Goal: Task Accomplishment & Management: Manage account settings

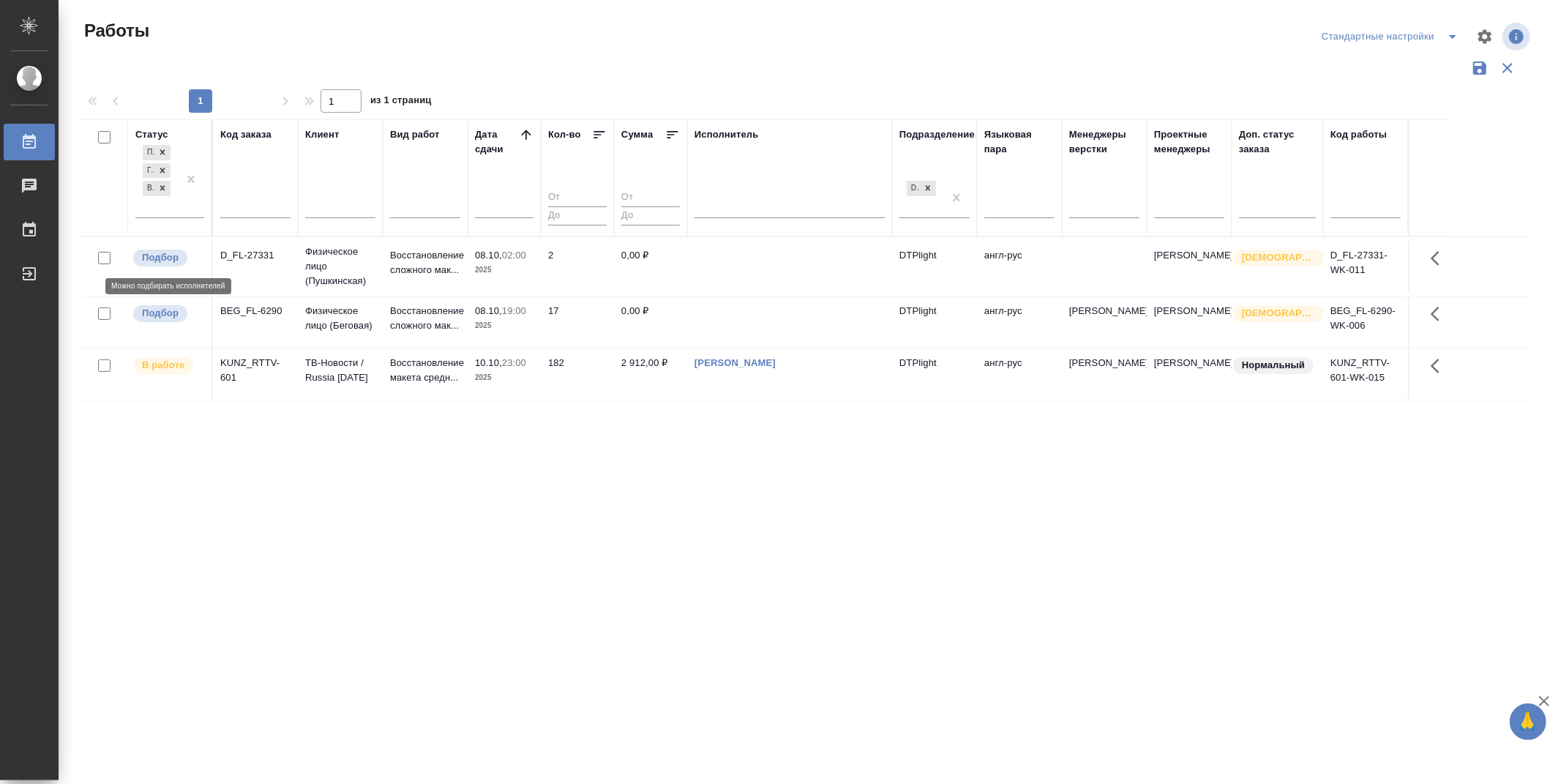
click at [167, 254] on p "Подбор" at bounding box center [160, 258] width 36 height 15
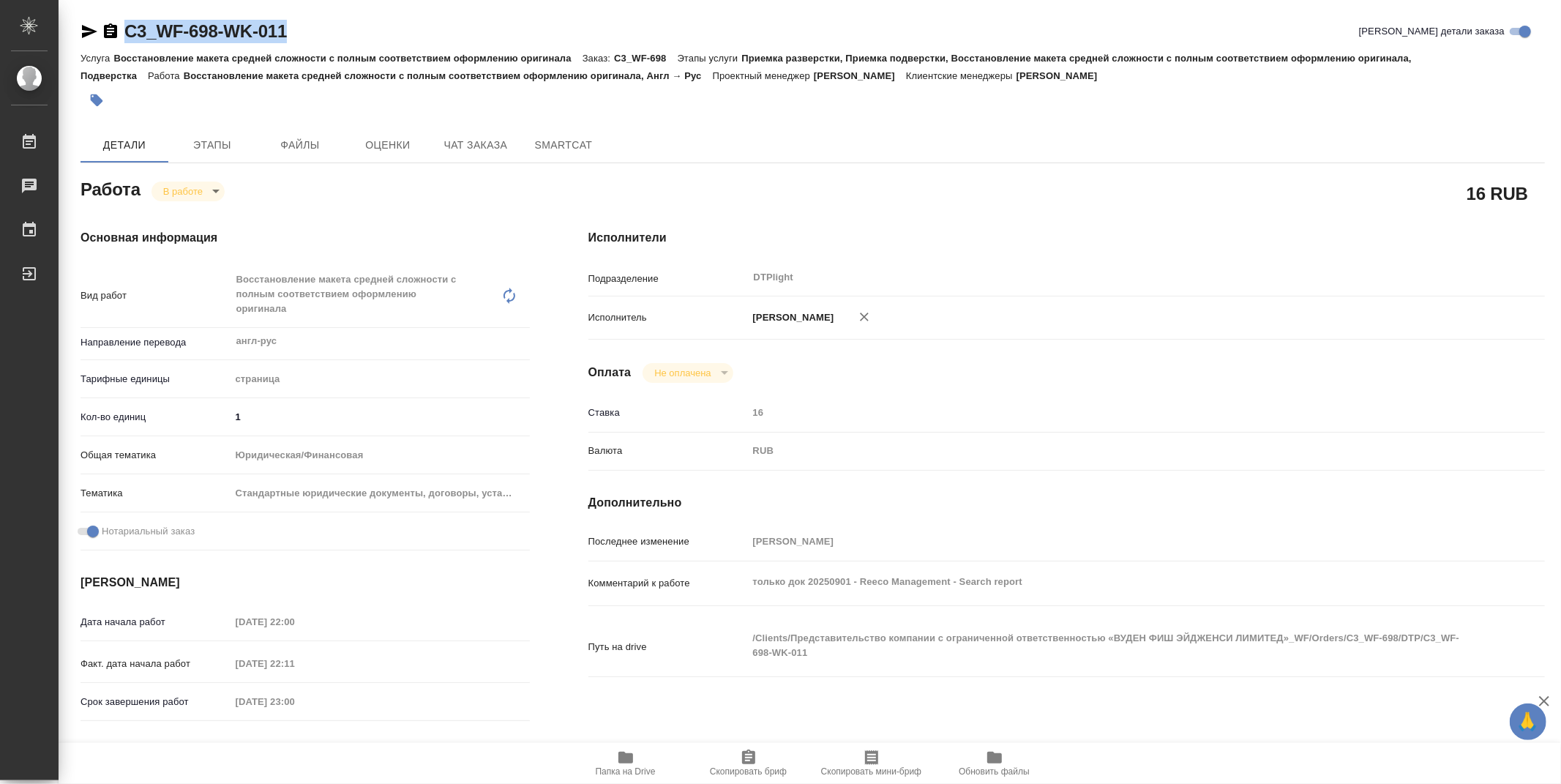
click at [641, 759] on span "Папка на Drive" at bounding box center [625, 762] width 105 height 28
click at [1107, 374] on div "Оплата Не оплачена notPayed" at bounding box center [1067, 373] width 957 height 20
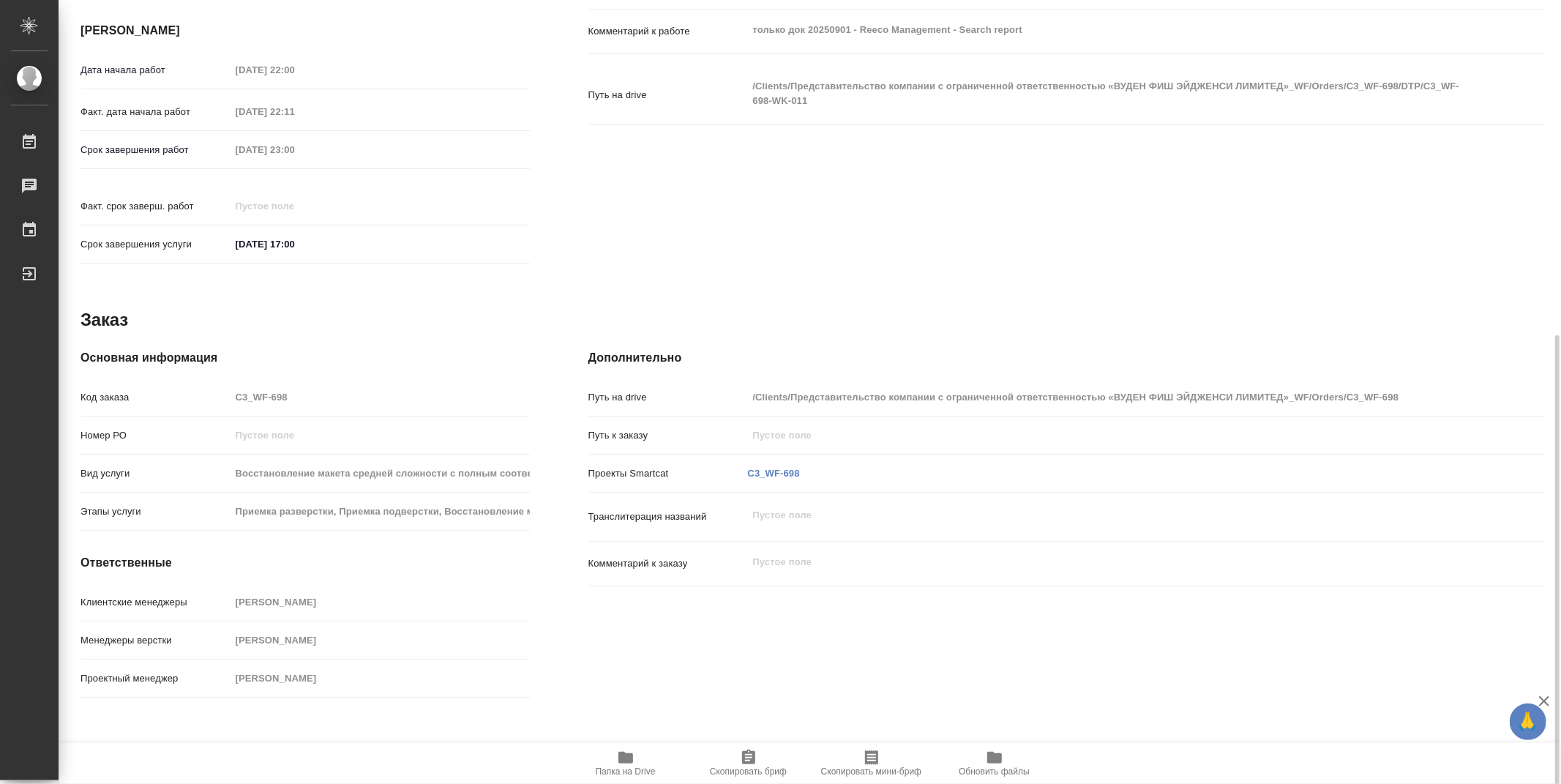
scroll to position [562, 0]
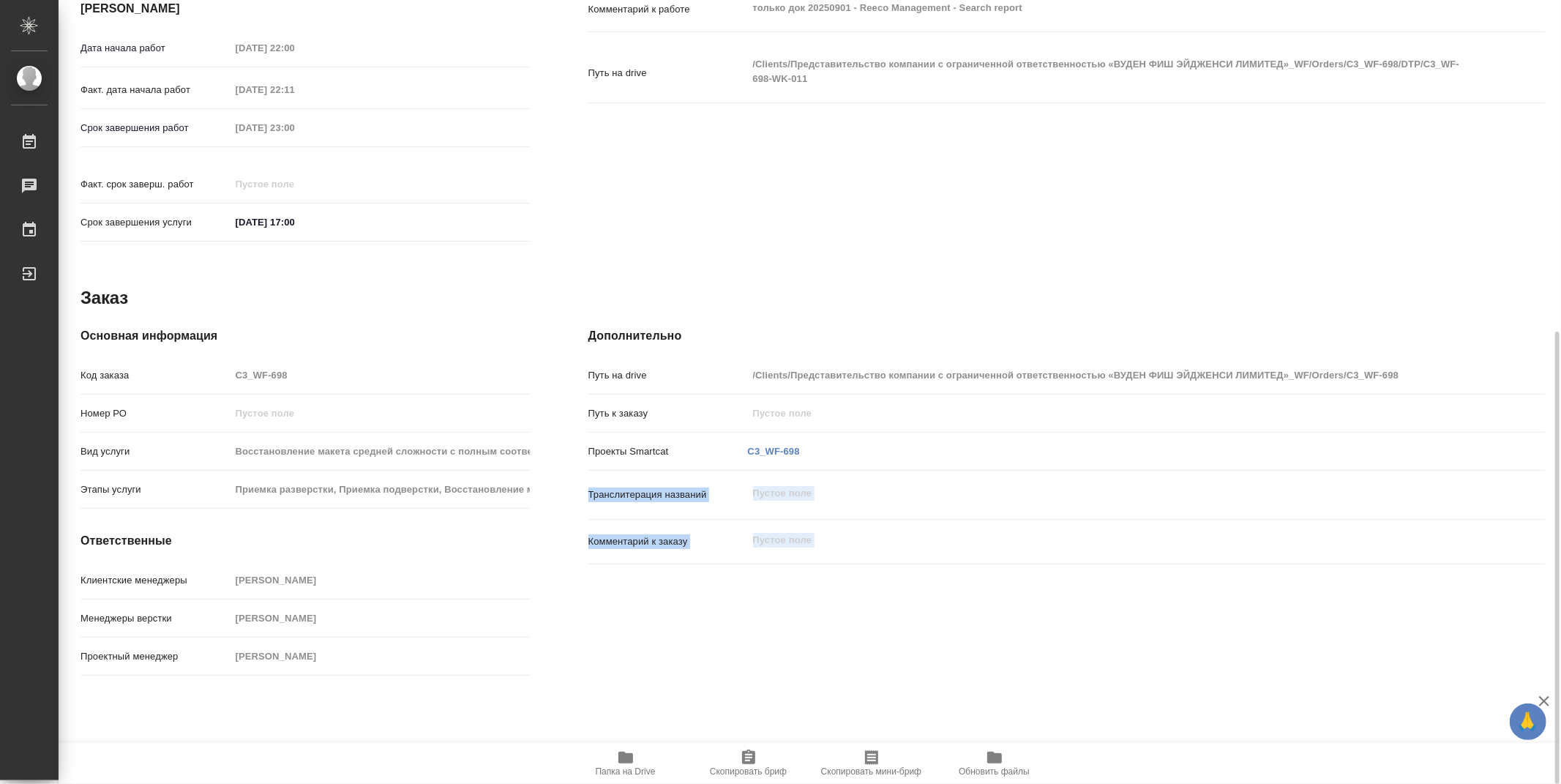
click at [1549, 450] on div "C3_WF-698-WK-011 Кратко детали заказа Услуга Восстановление макета средней слож…" at bounding box center [810, 392] width 1503 height 784
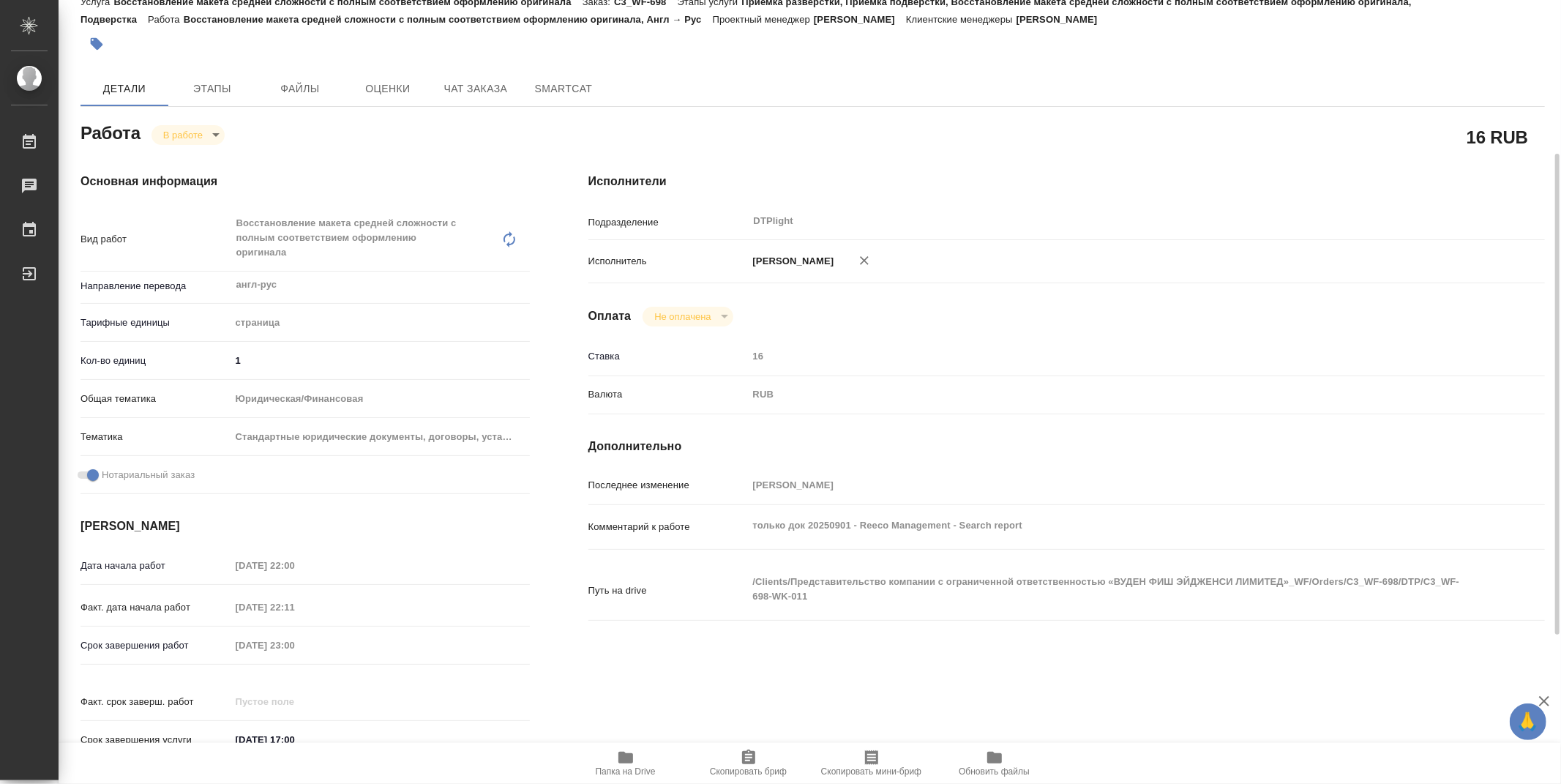
scroll to position [48, 0]
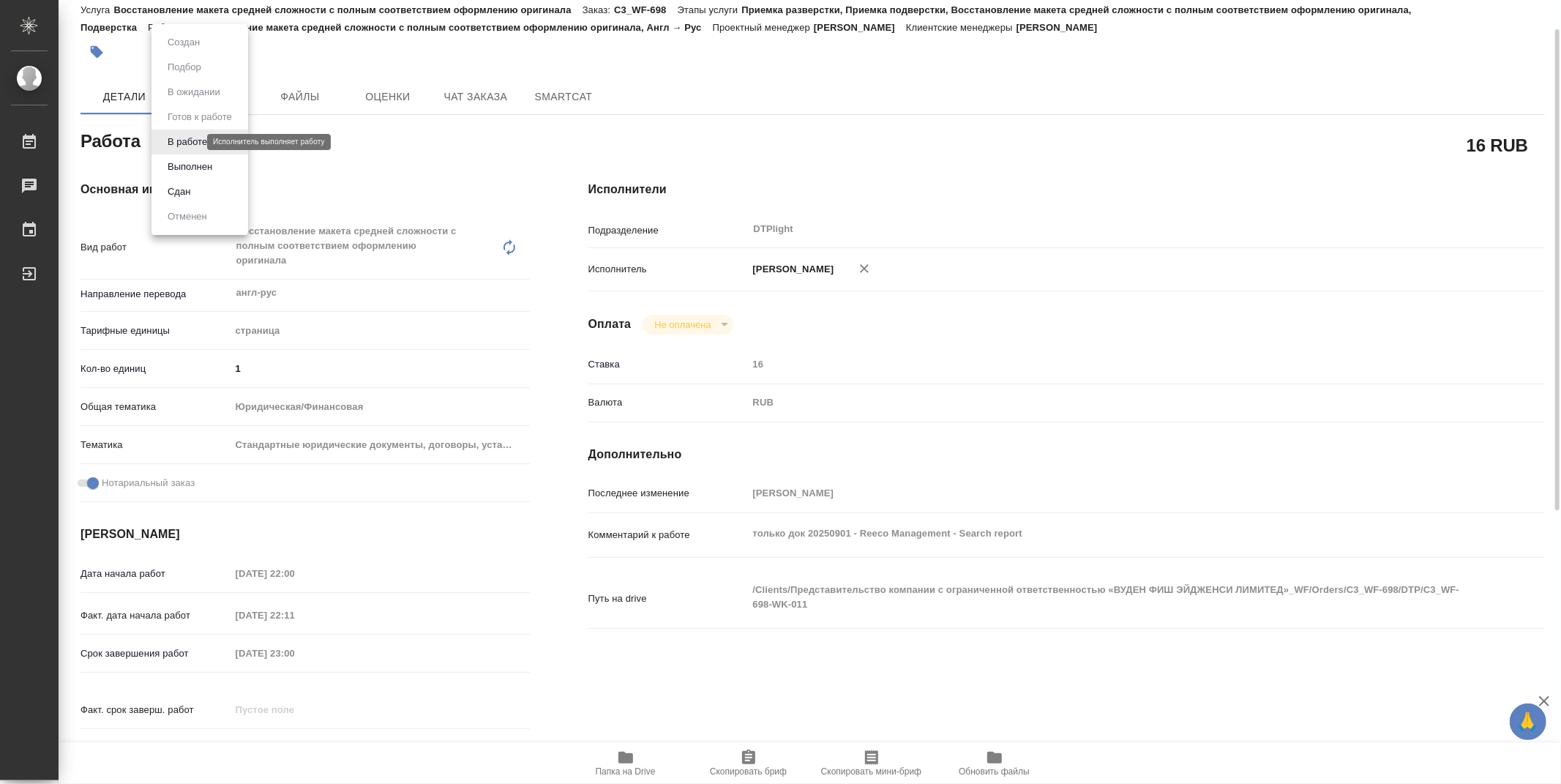
click at [182, 141] on body "🙏 .cls-1 fill:#fff; AWATERA Zubakova Viktoriya Работы 0 Чаты График Выйти C3_WF…" at bounding box center [780, 392] width 1561 height 784
click at [188, 161] on button "Выполнен" at bounding box center [190, 167] width 53 height 16
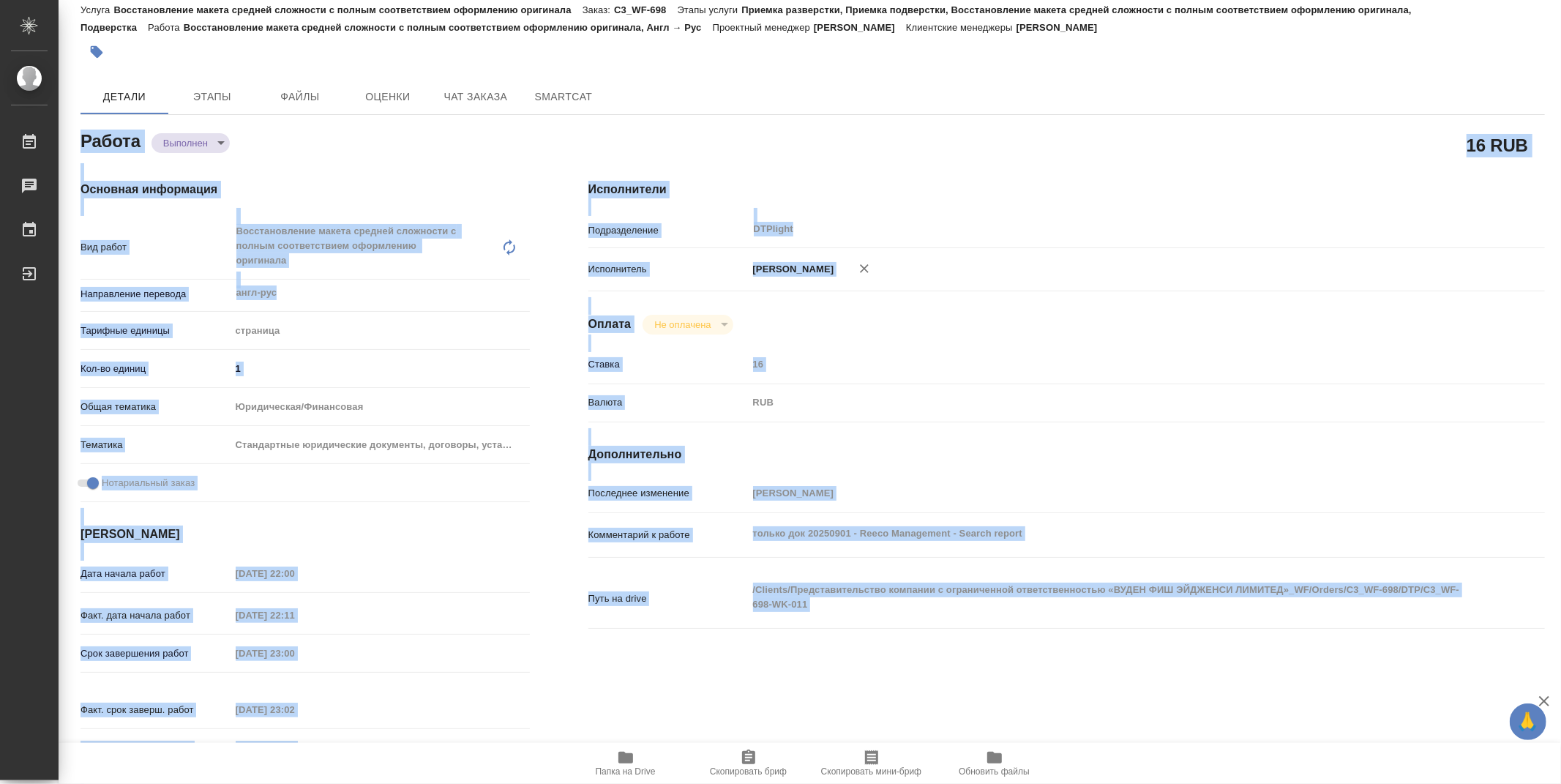
type textarea "x"
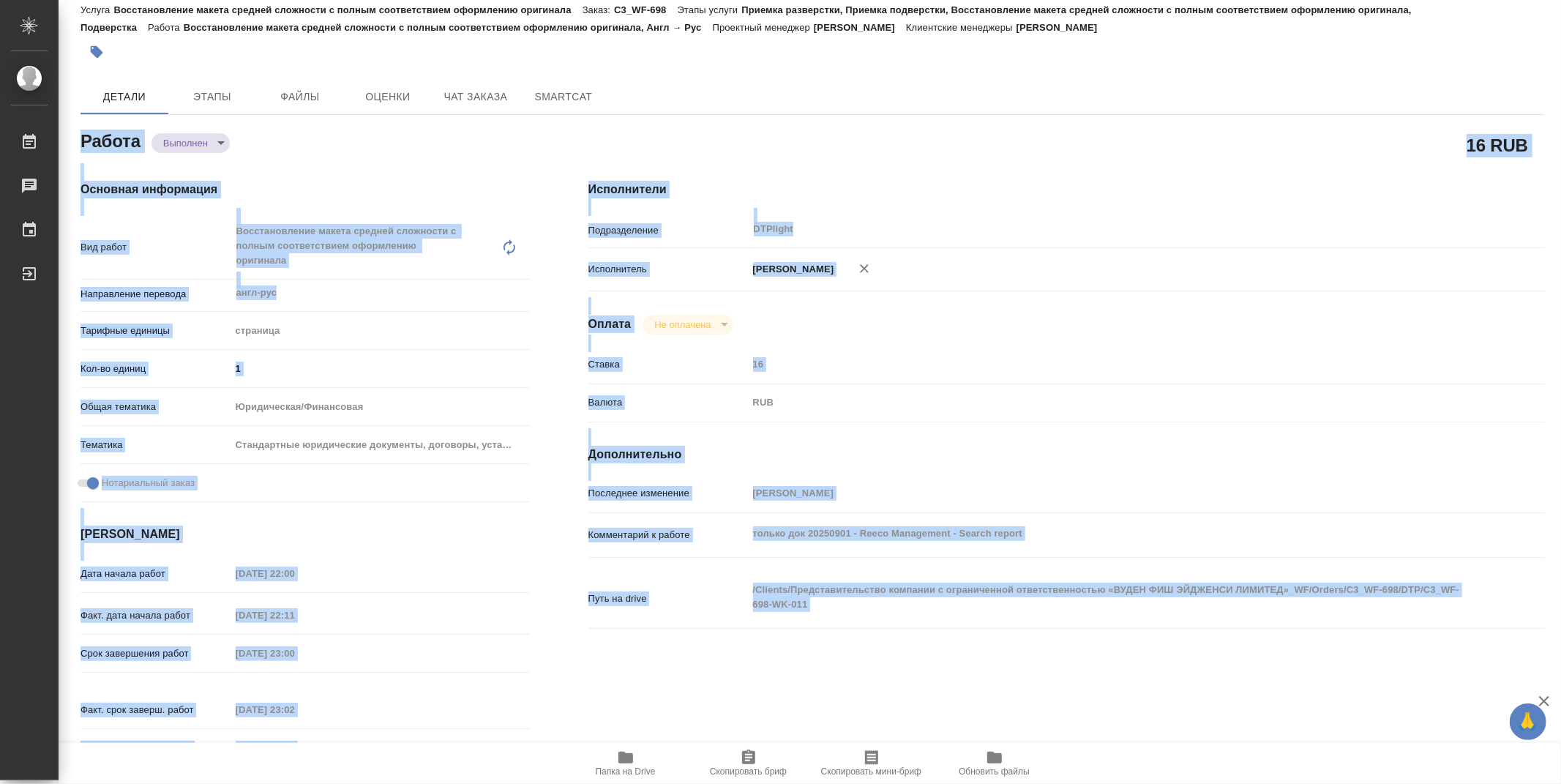
type textarea "x"
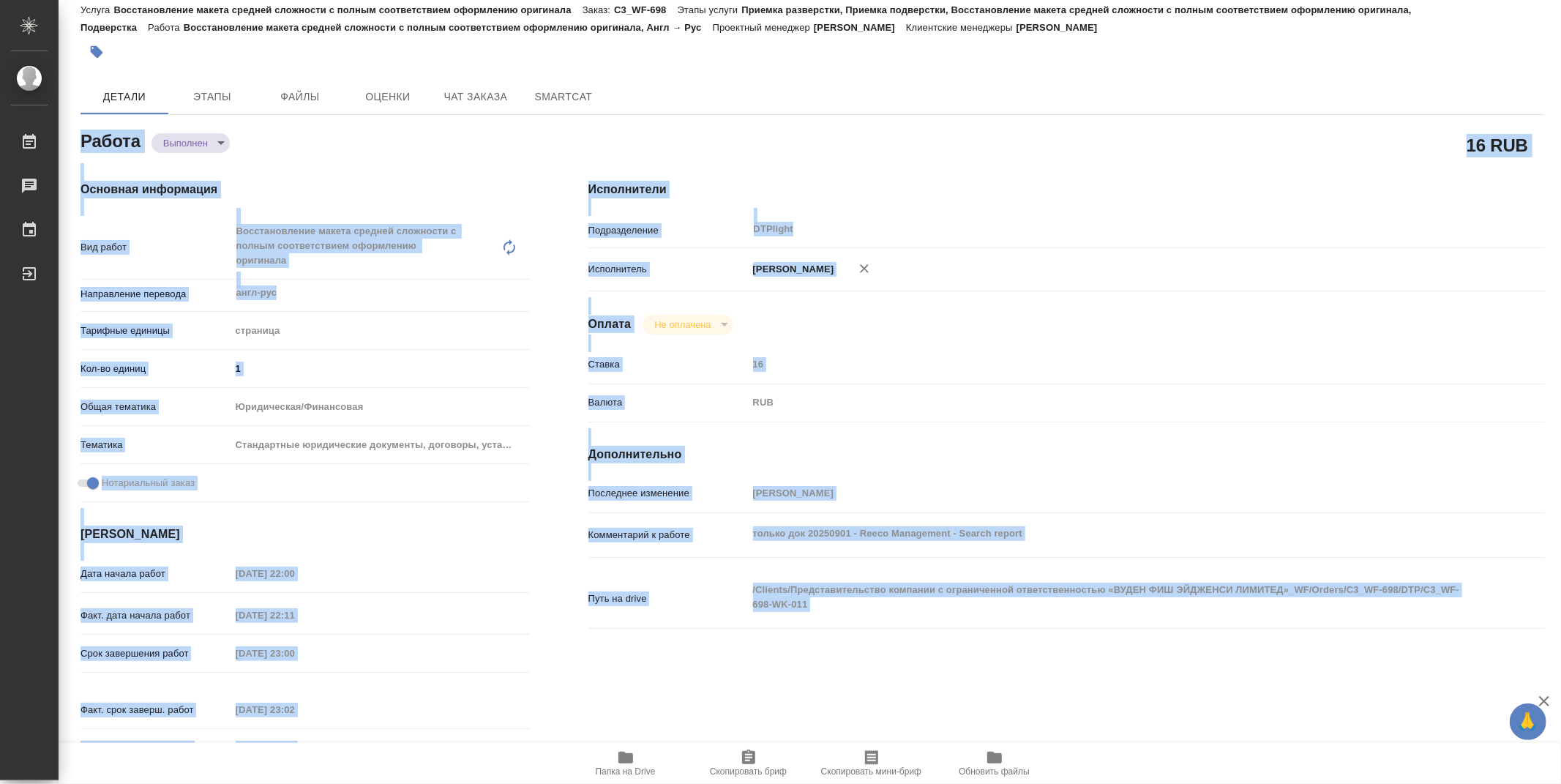
type textarea "x"
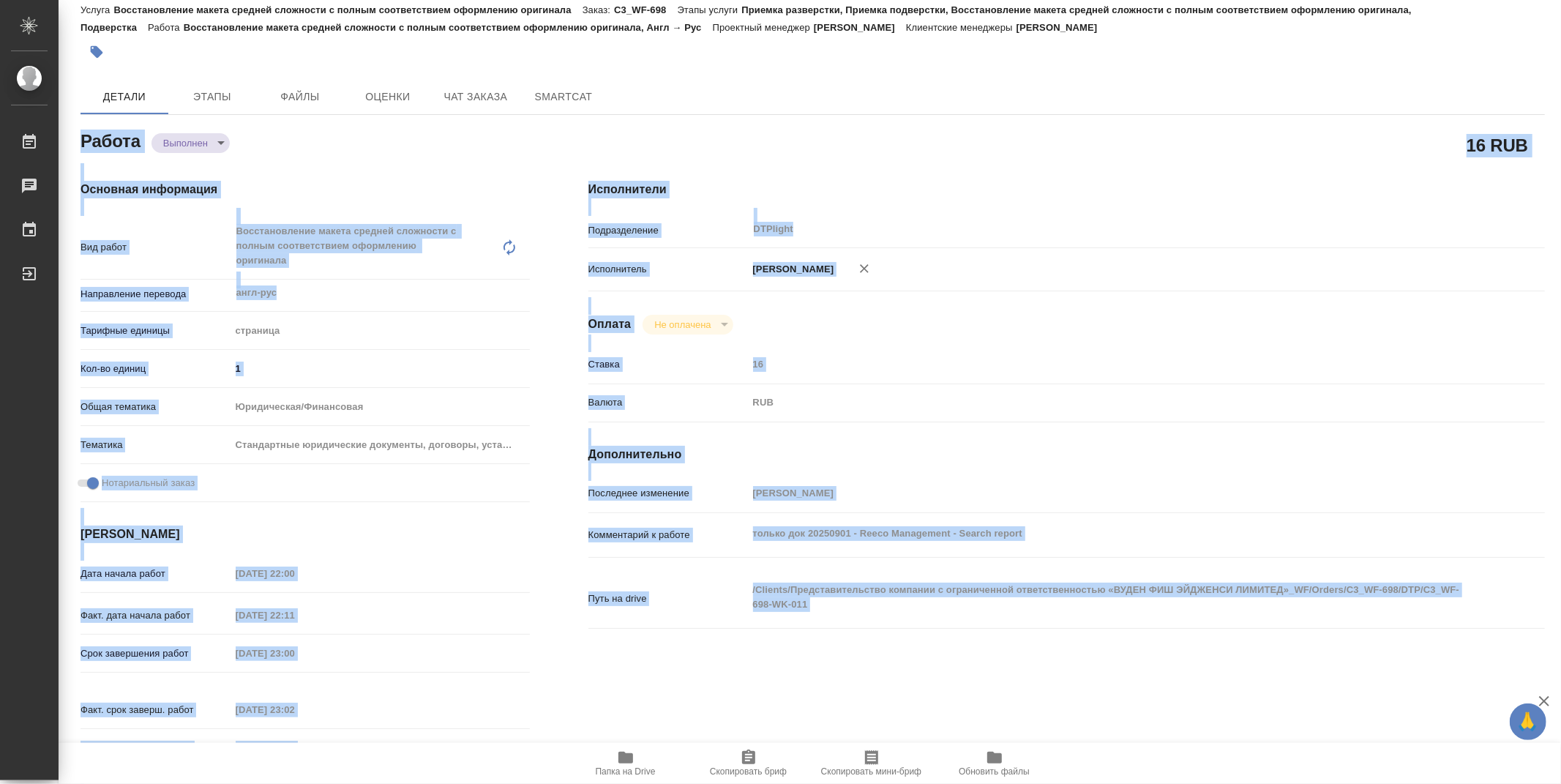
type textarea "x"
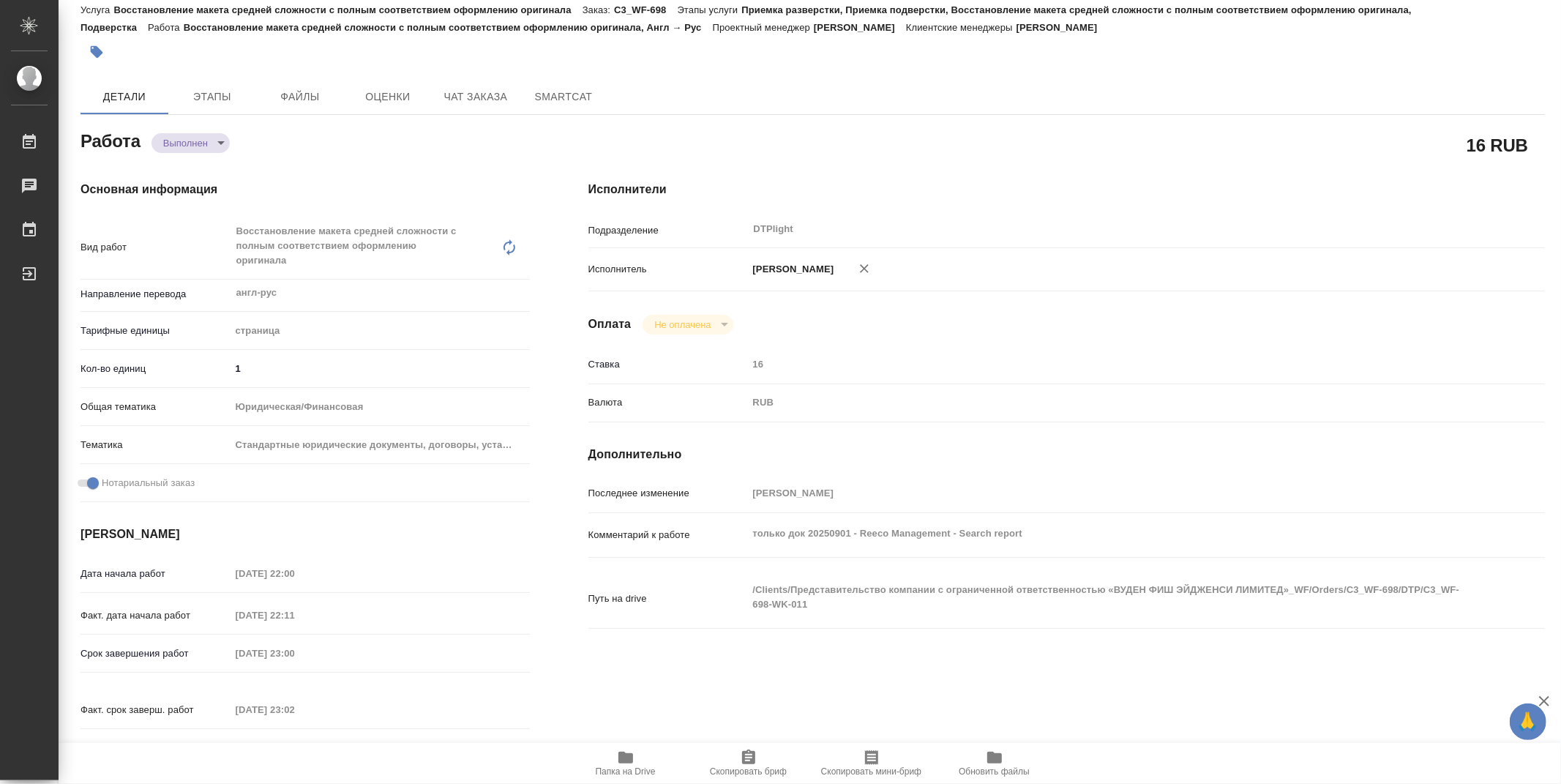
click at [683, 70] on div "C3_WF-698-WK-011 Кратко детали заказа Услуга Восстановление макета средней слож…" at bounding box center [812, 598] width 1481 height 1292
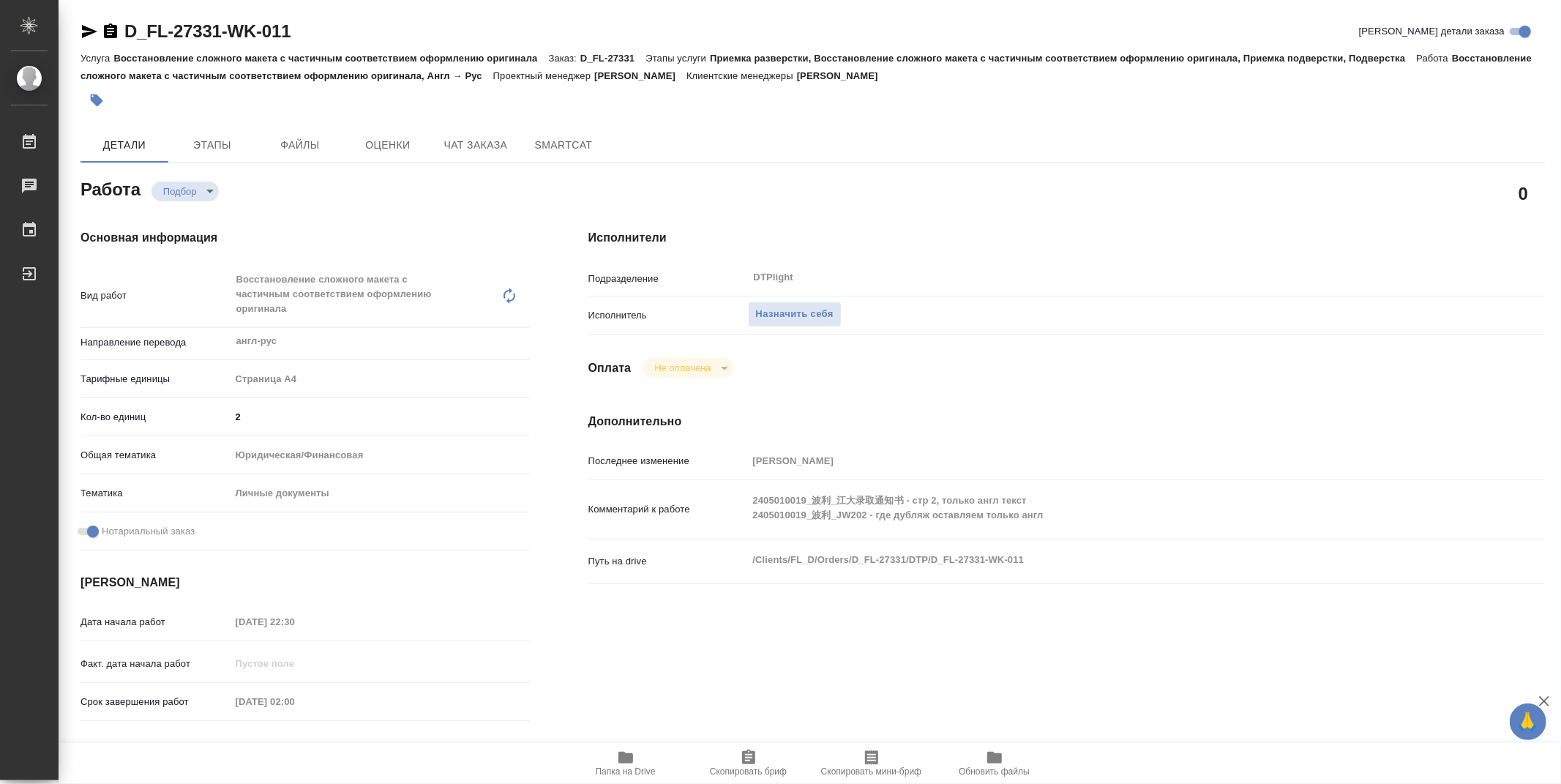
type textarea "x"
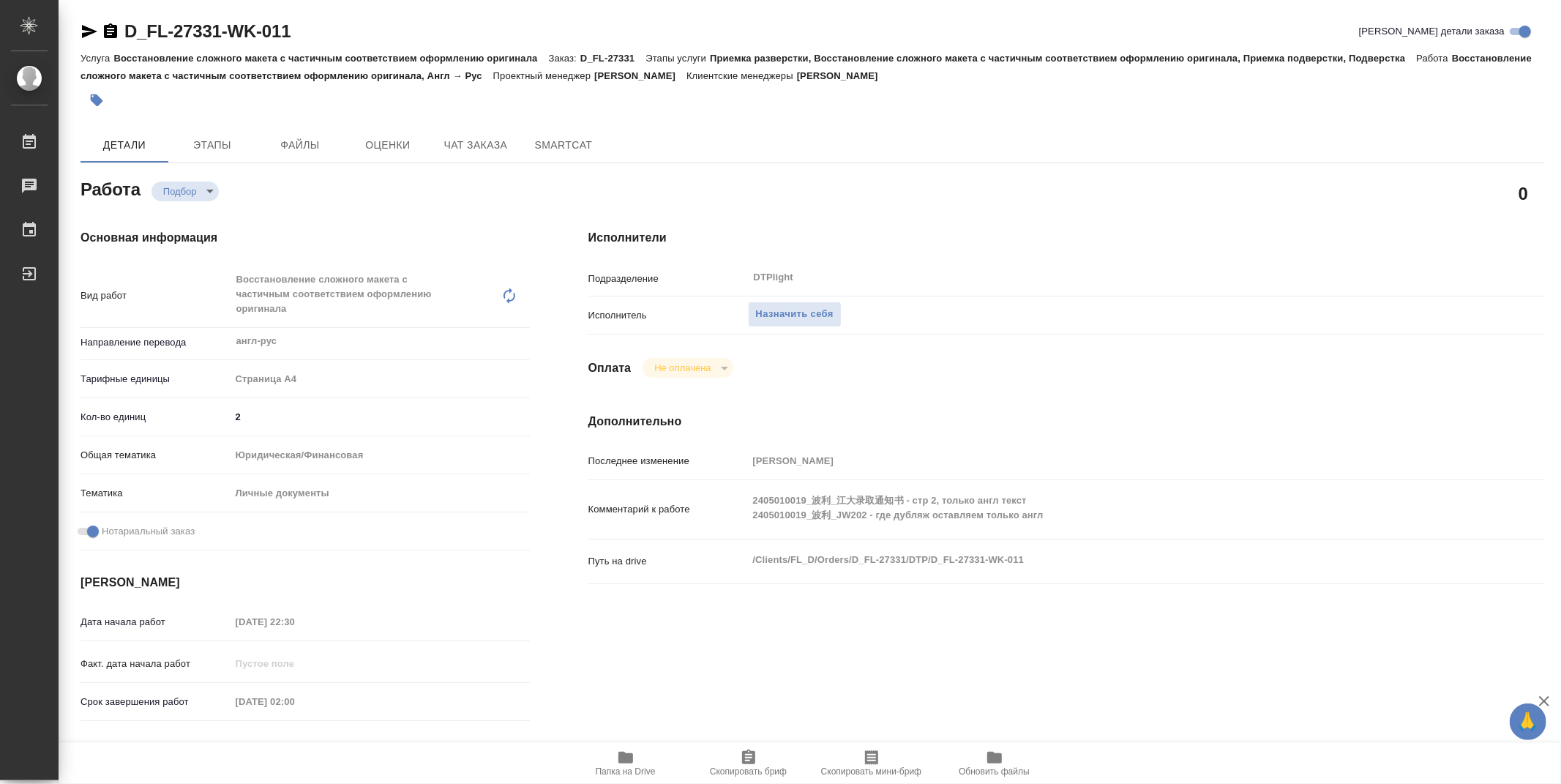
type textarea "x"
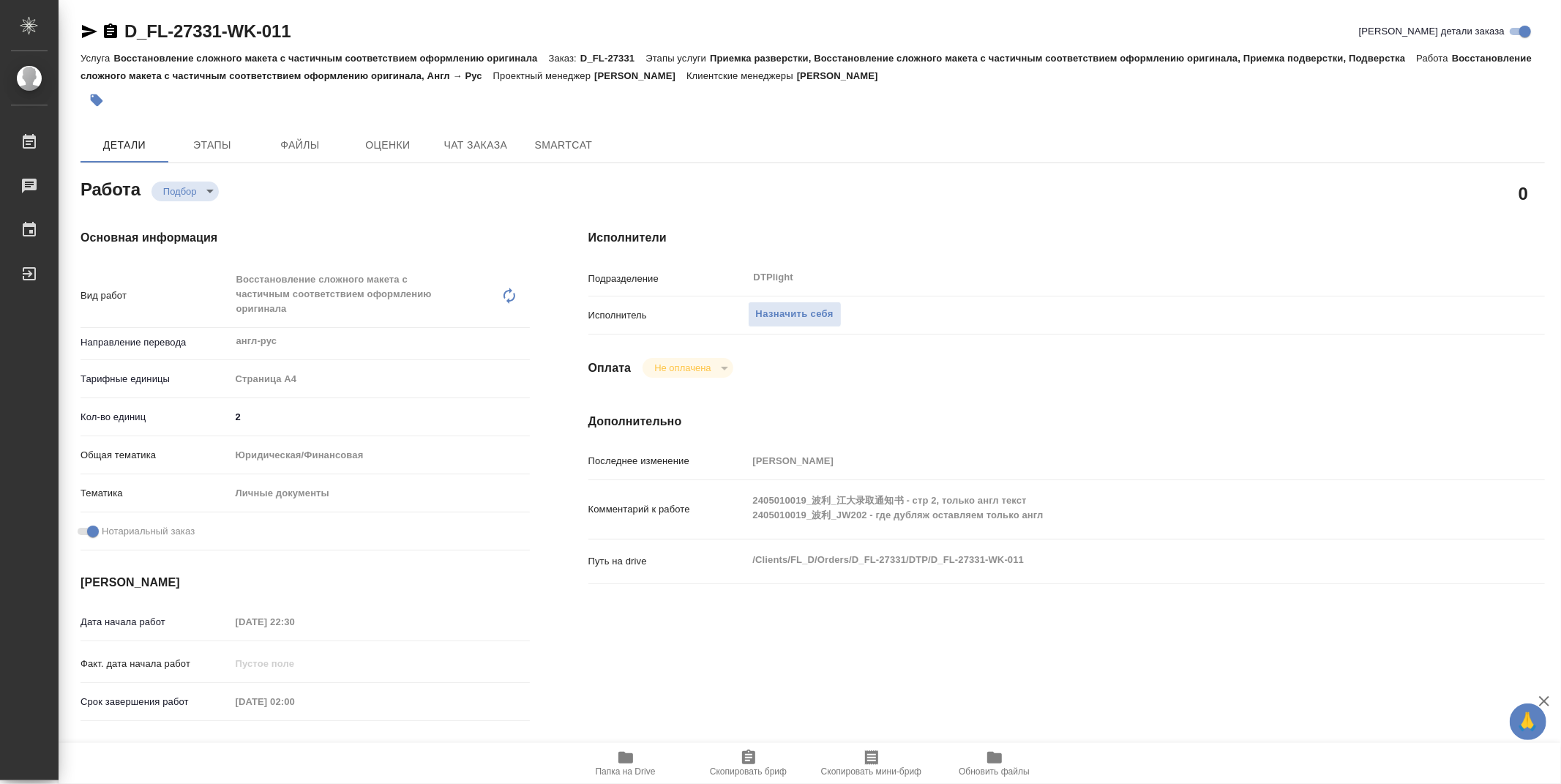
type textarea "x"
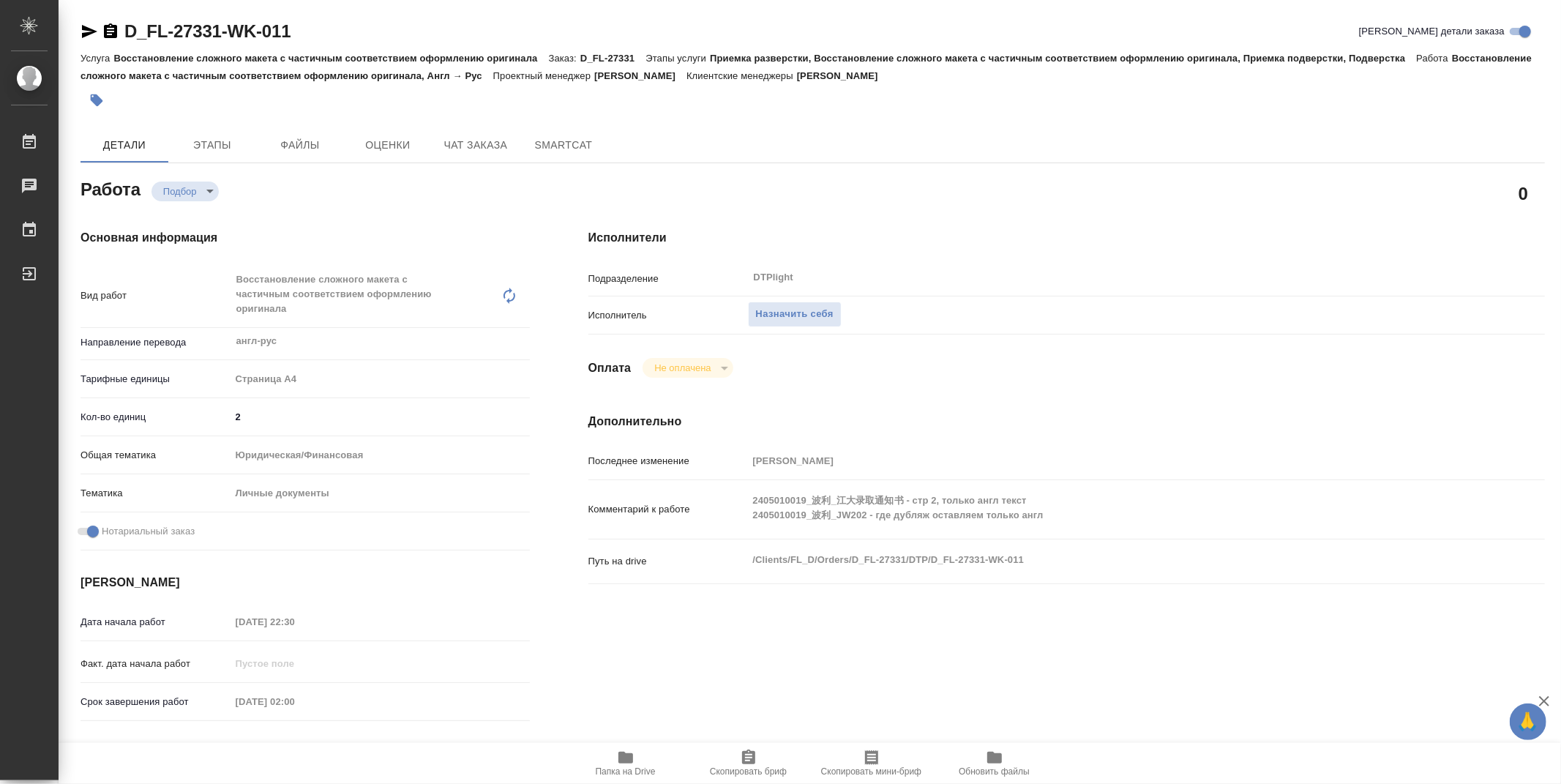
type textarea "x"
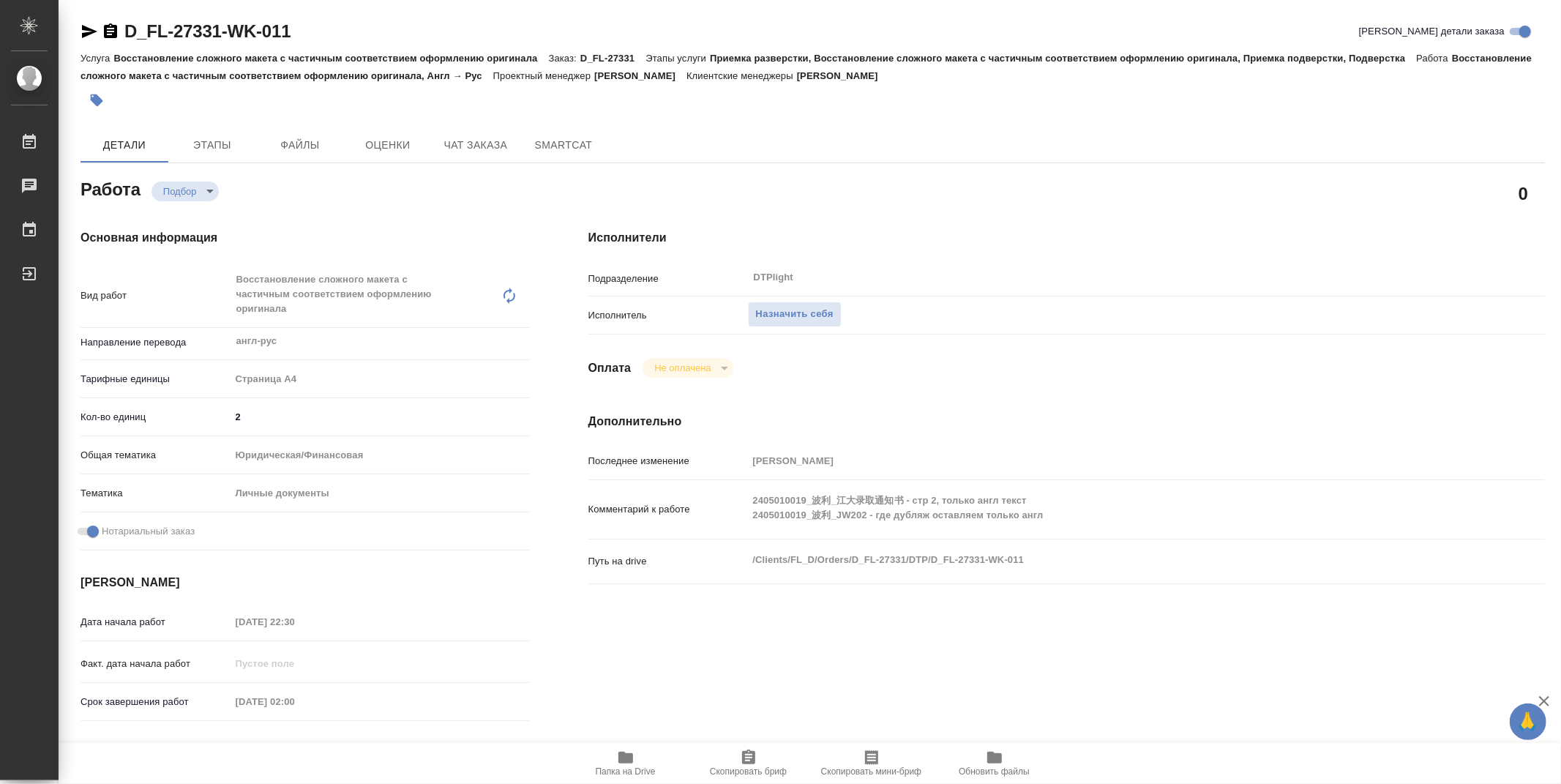
type textarea "x"
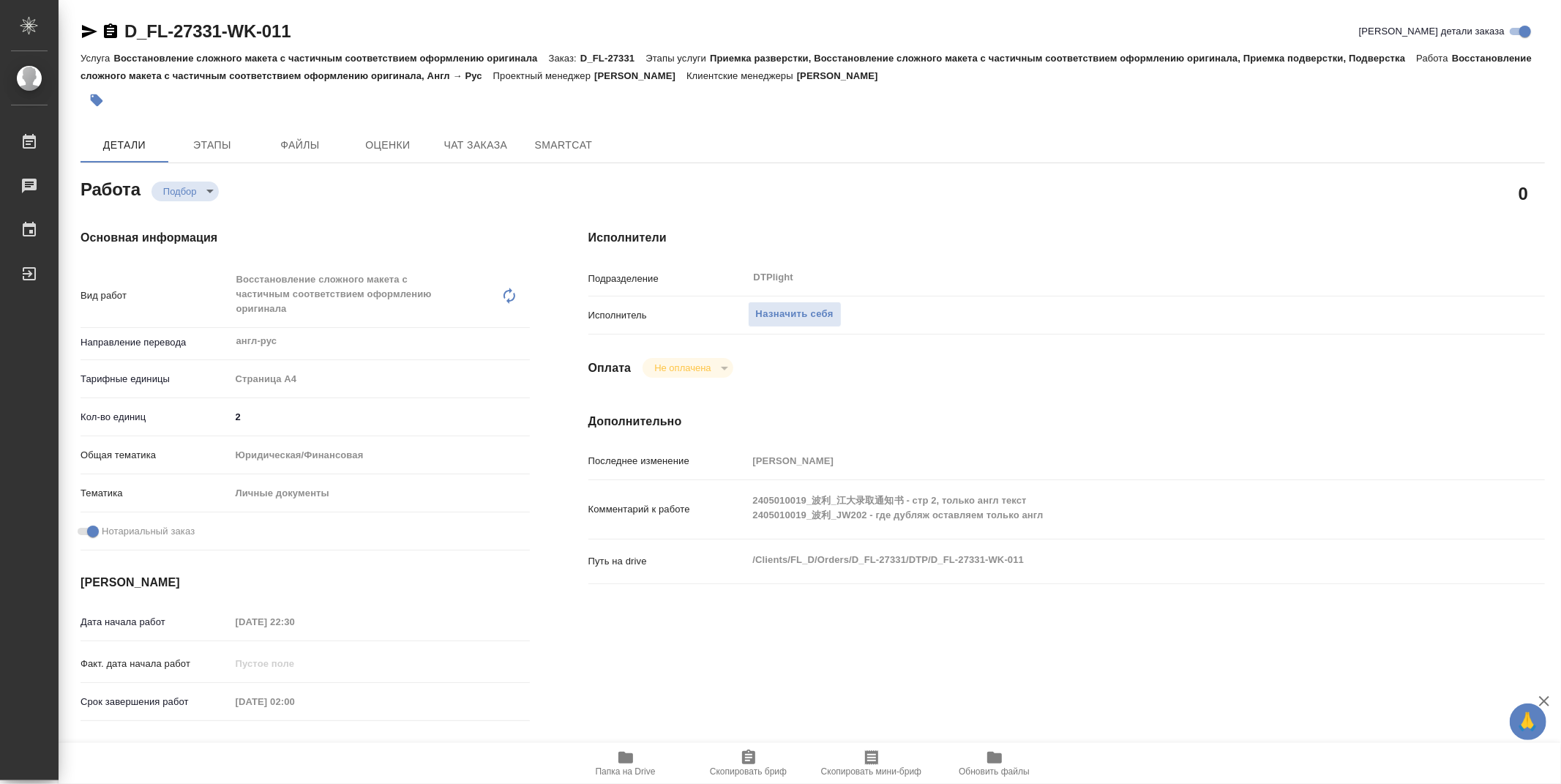
type textarea "x"
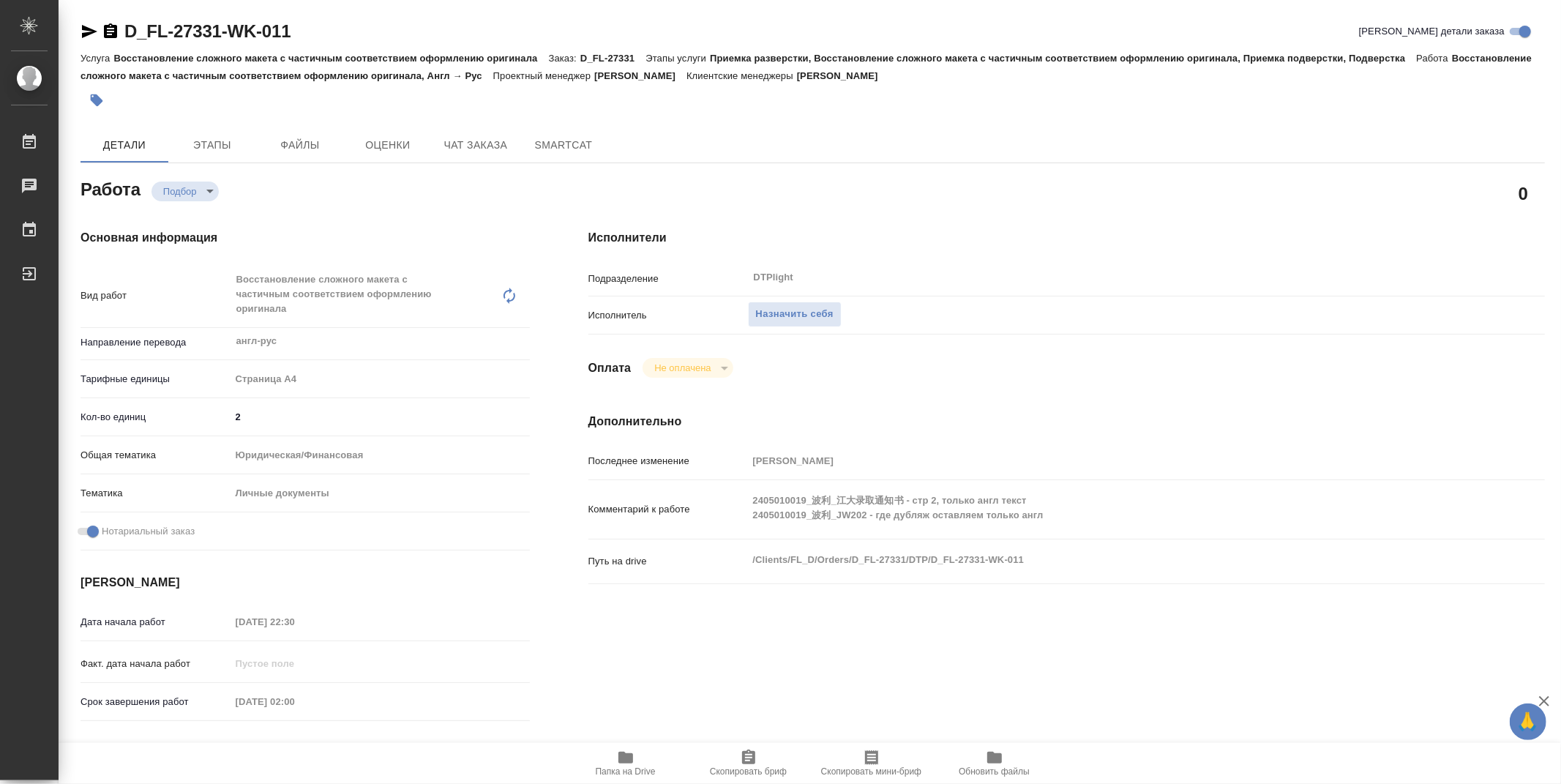
type textarea "x"
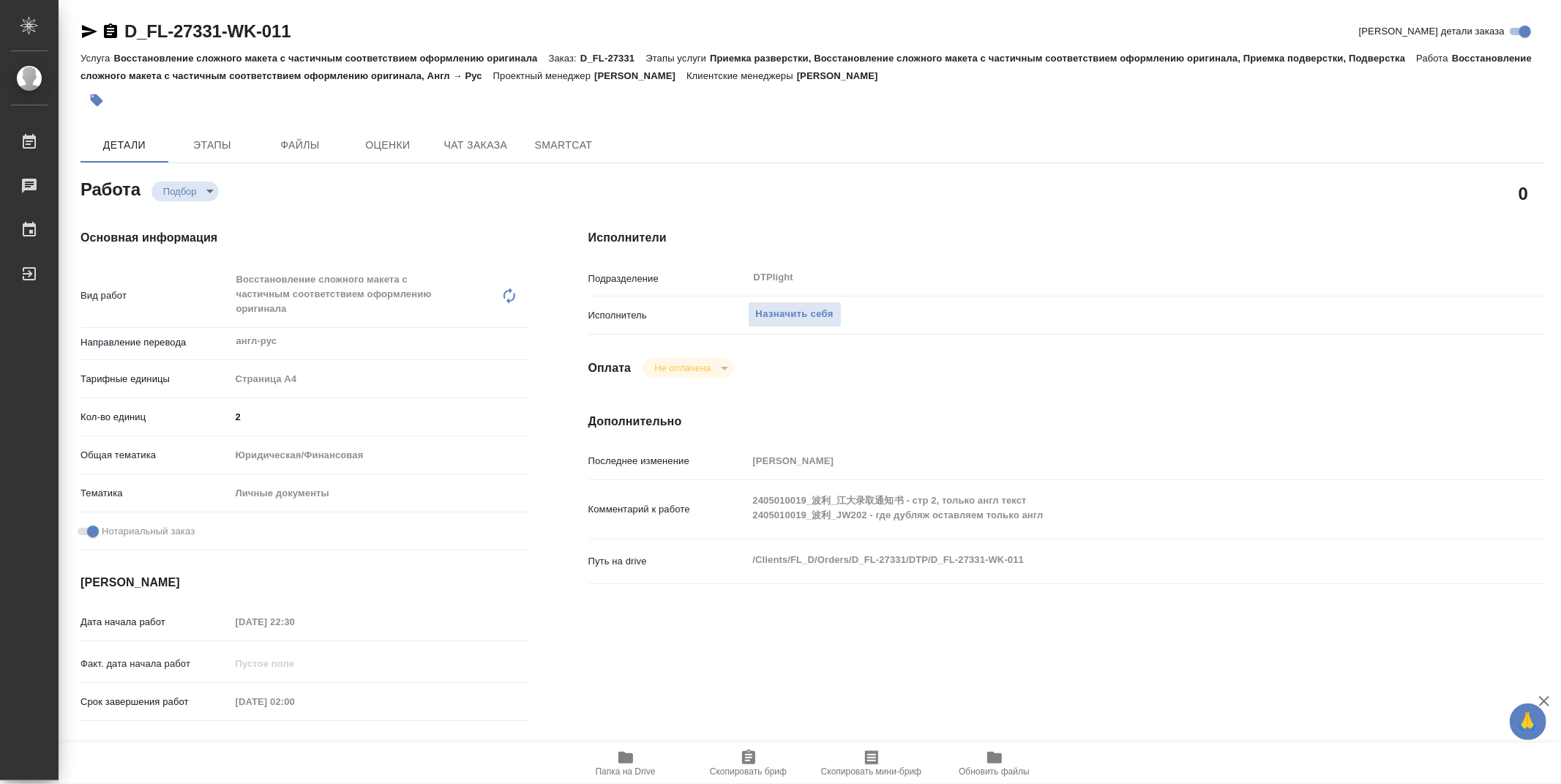
type textarea "x"
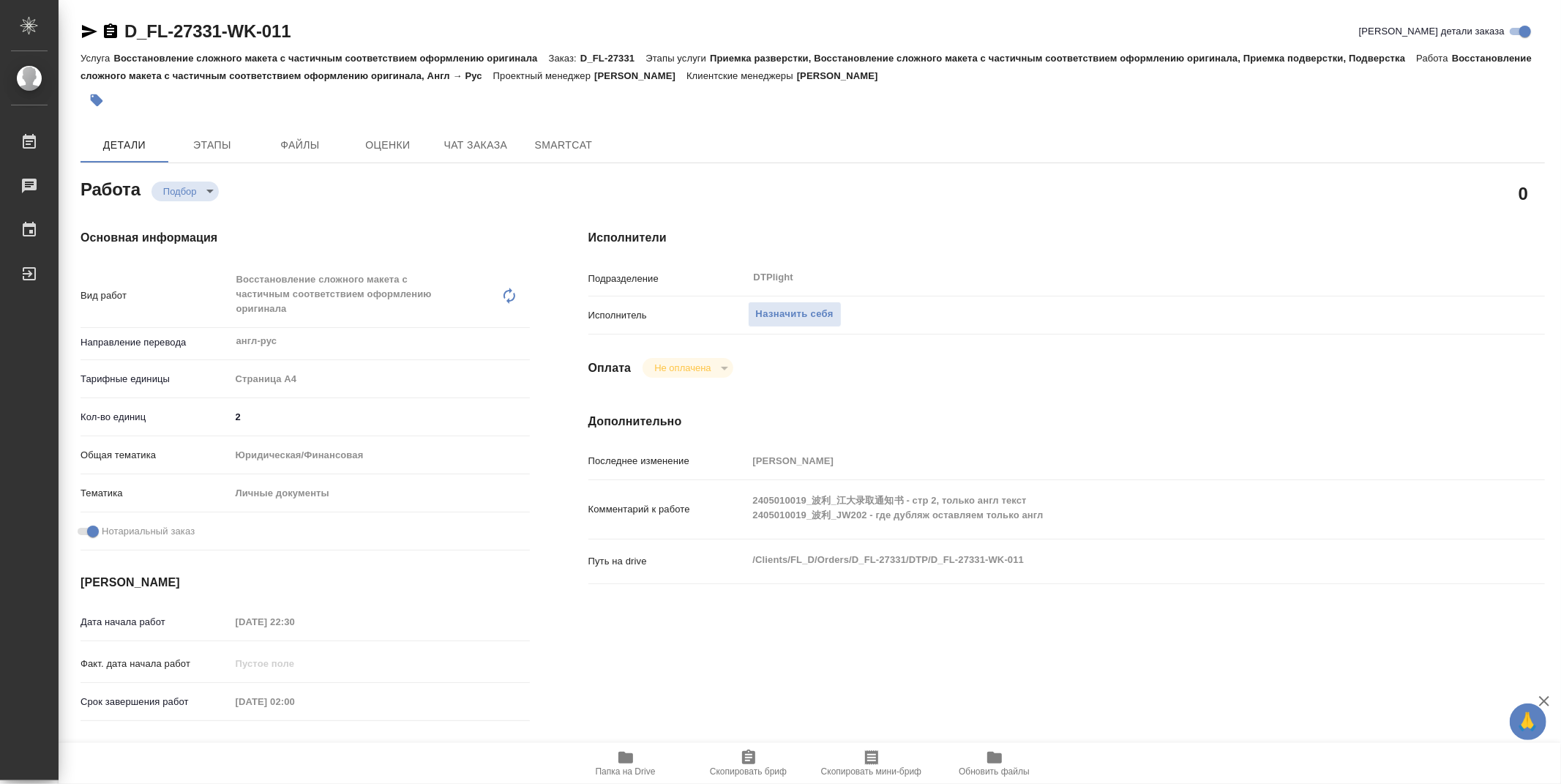
click at [628, 754] on icon "button" at bounding box center [626, 757] width 15 height 12
click at [941, 616] on div "Исполнители Подразделение DTPlight ​ Исполнитель Назначить себя Оплата Не оплач…" at bounding box center [1067, 526] width 1016 height 654
click at [963, 690] on div "Исполнители Подразделение DTPlight ​ Исполнитель Назначить себя Оплата Не оплач…" at bounding box center [1067, 526] width 1016 height 654
click at [792, 311] on span "Назначить себя" at bounding box center [795, 314] width 78 height 17
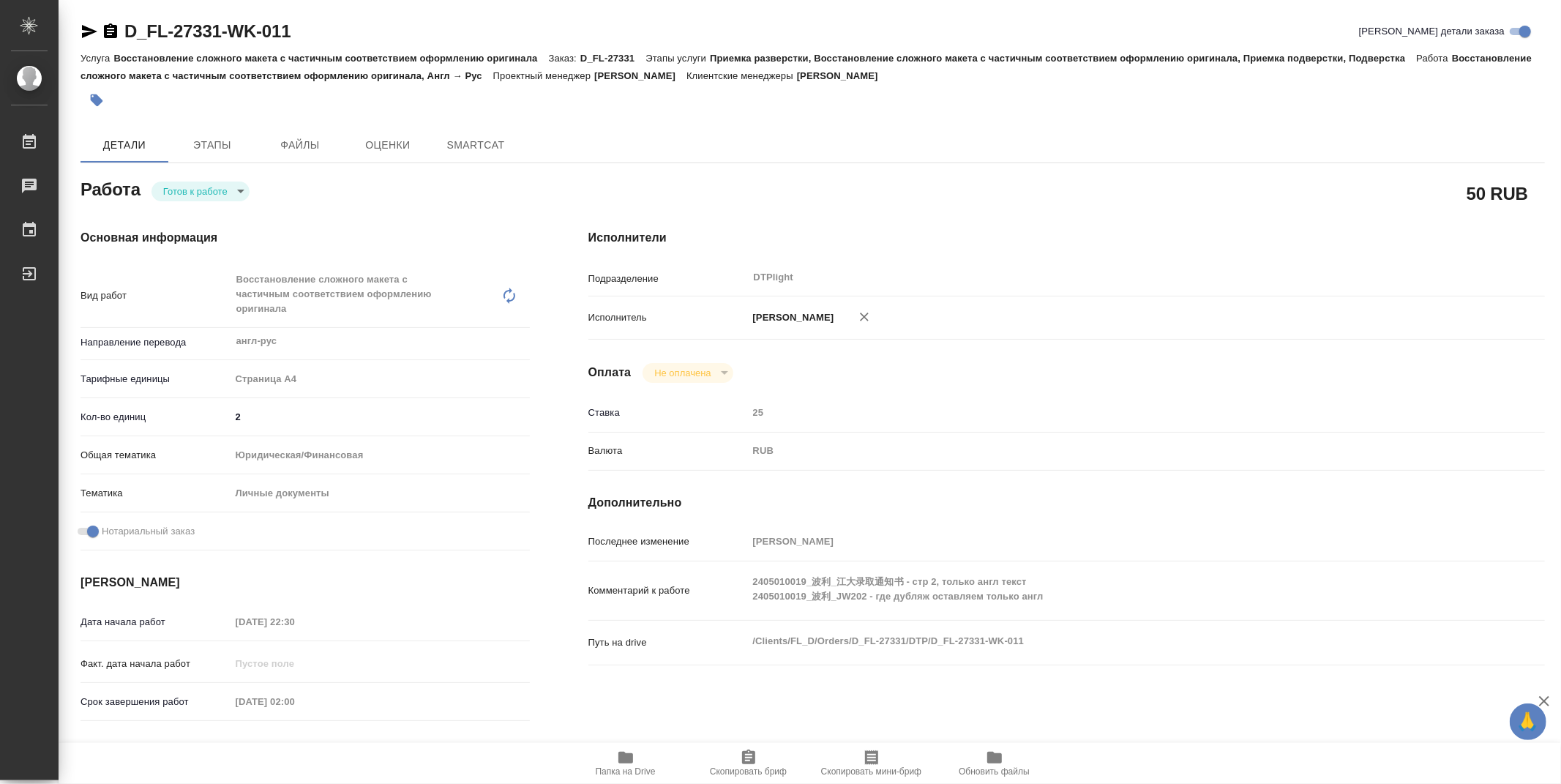
type textarea "x"
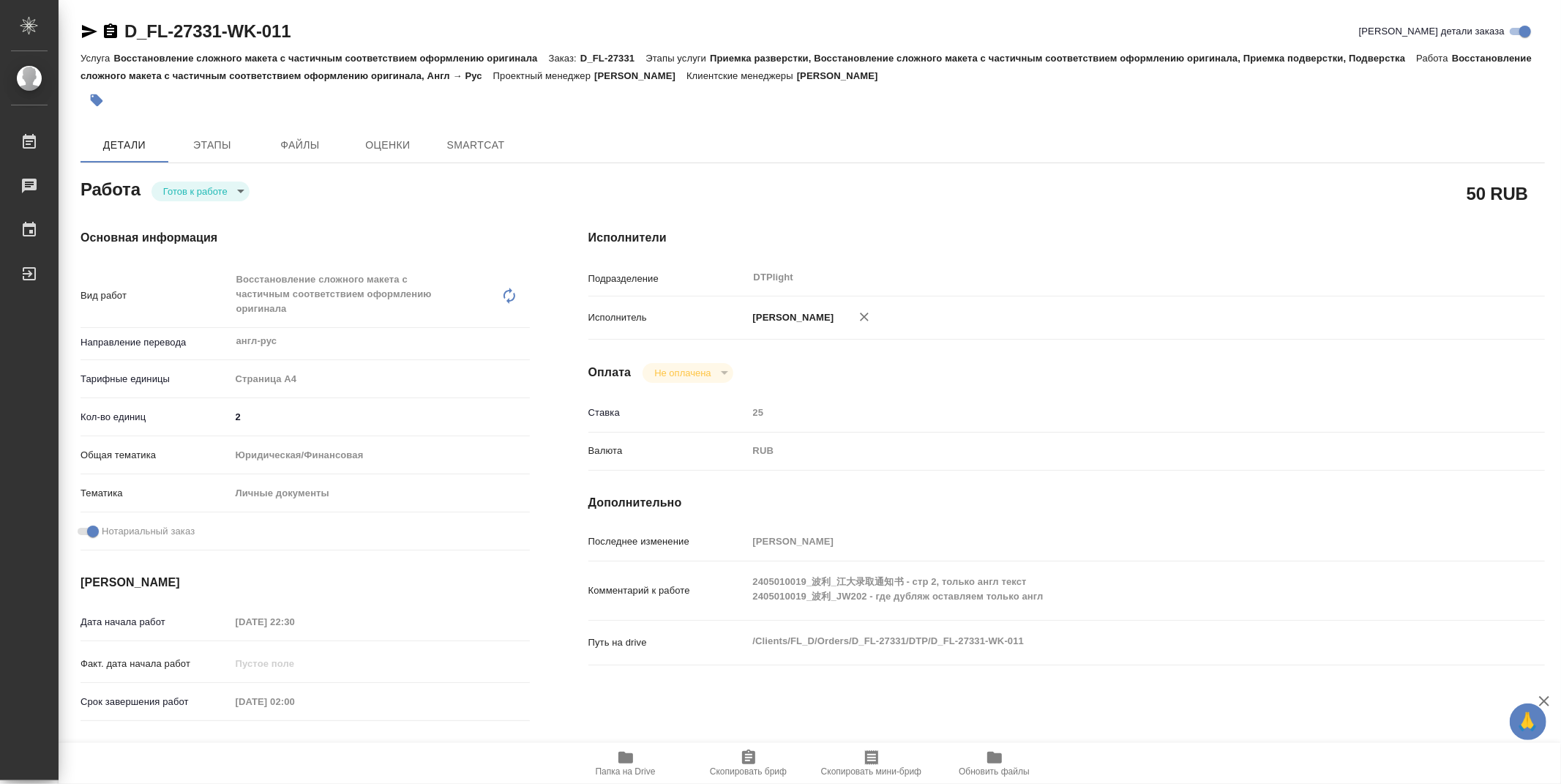
type textarea "x"
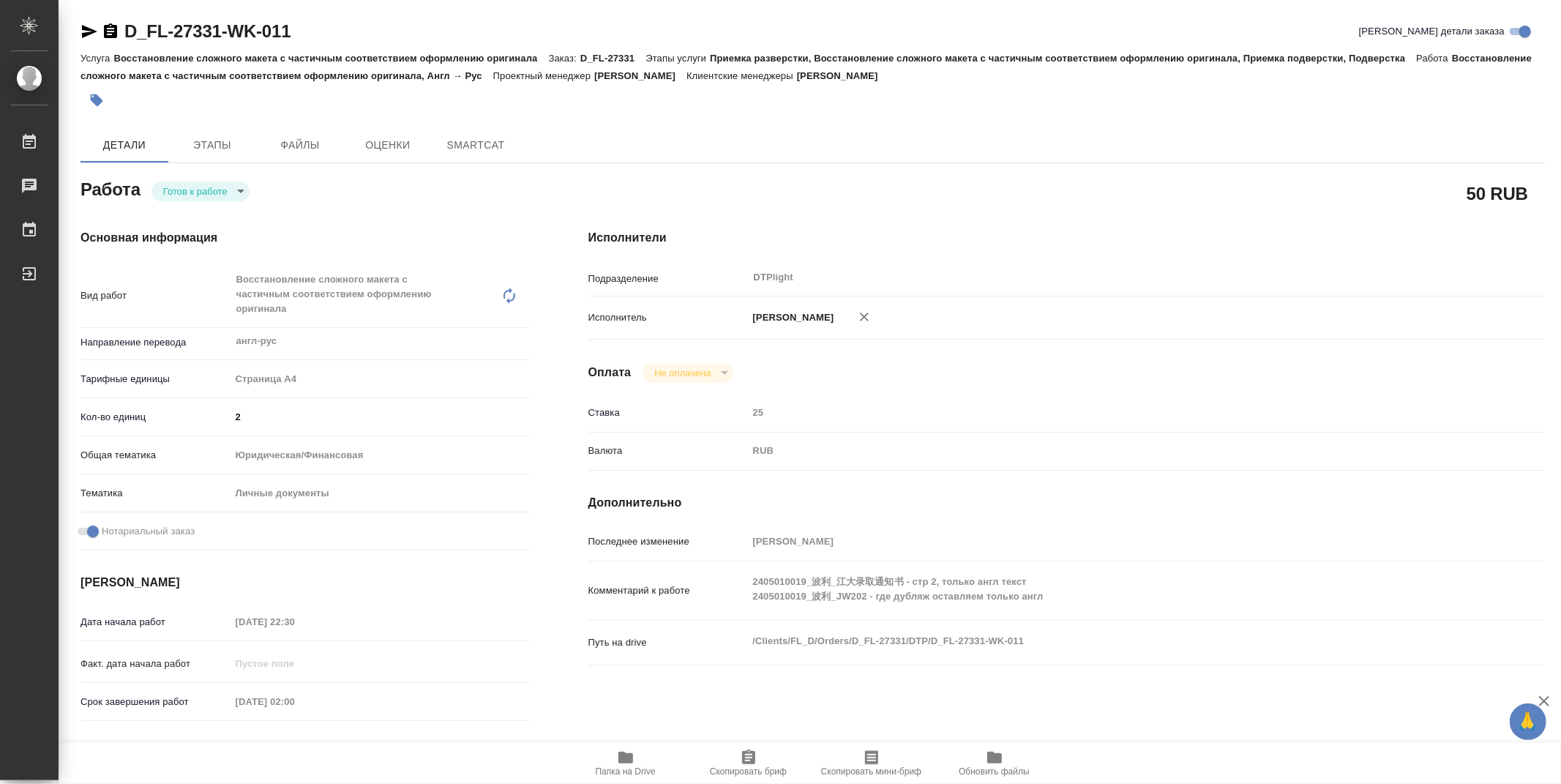
type textarea "x"
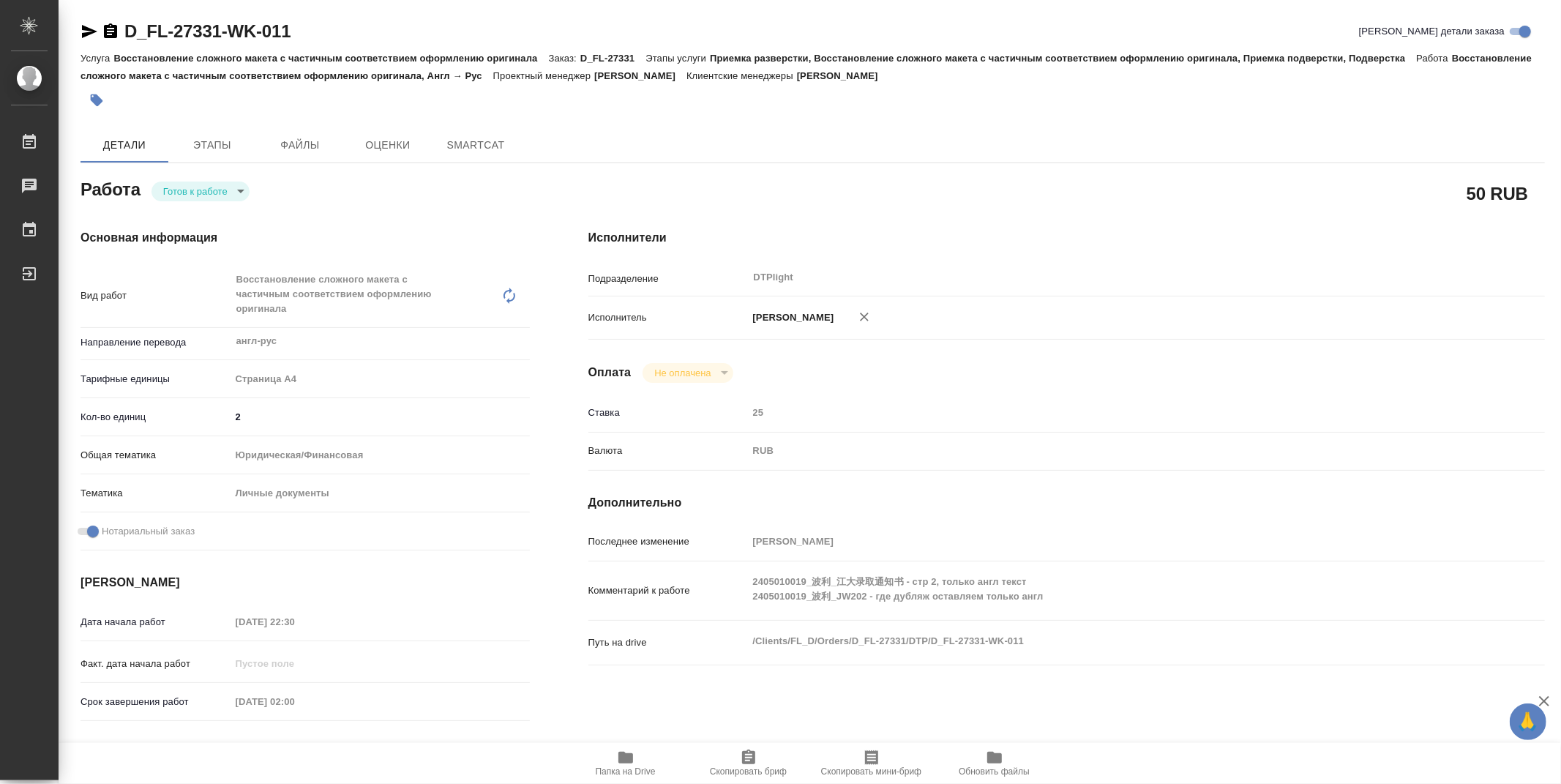
type textarea "x"
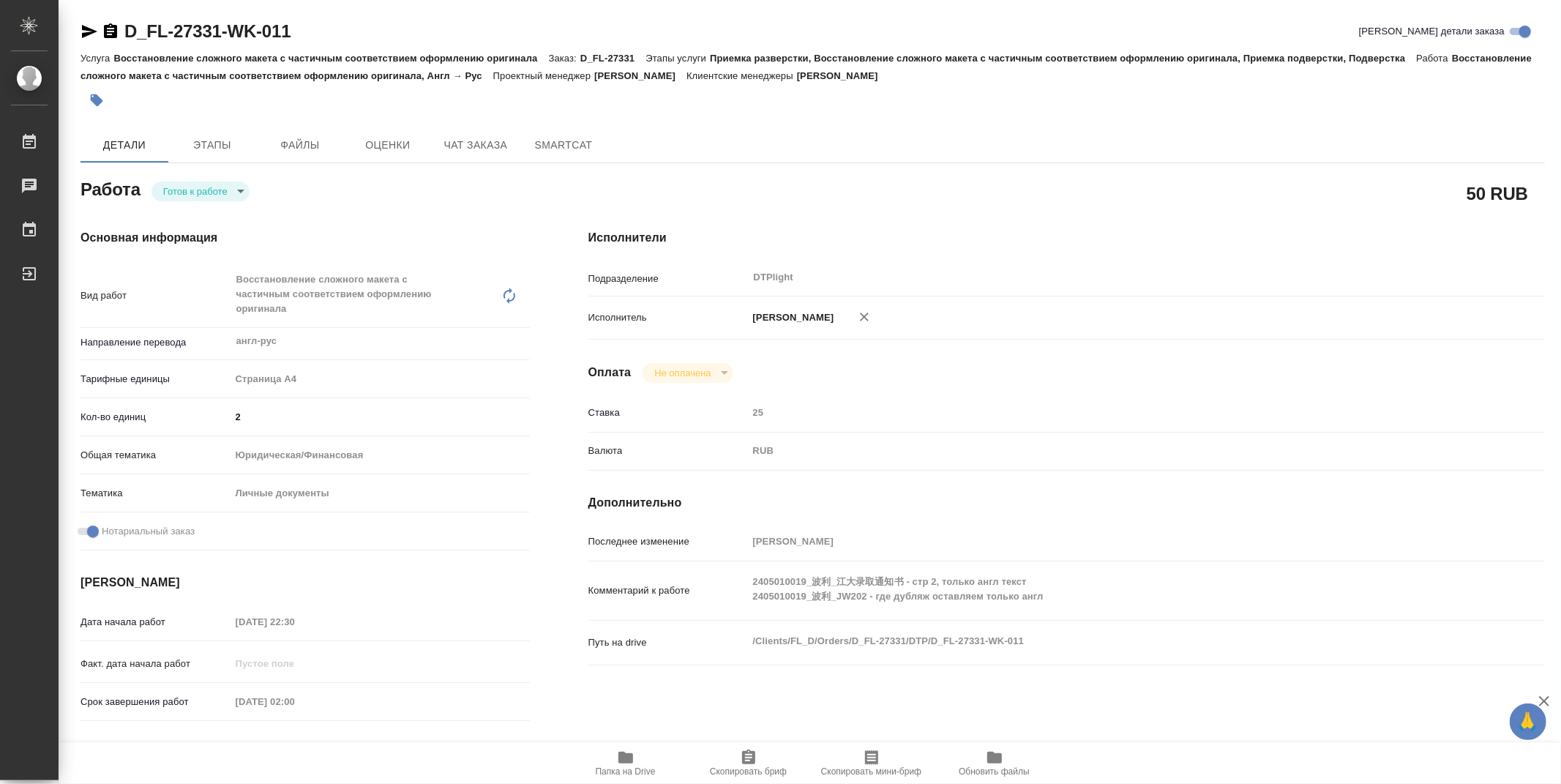
click at [167, 189] on body "🙏 .cls-1 fill:#fff; AWATERA Zubakova Viktoriya Работы Чаты График Выйти D_FL-27…" at bounding box center [780, 392] width 1561 height 784
click at [173, 192] on button "В работе" at bounding box center [187, 191] width 48 height 16
type textarea "x"
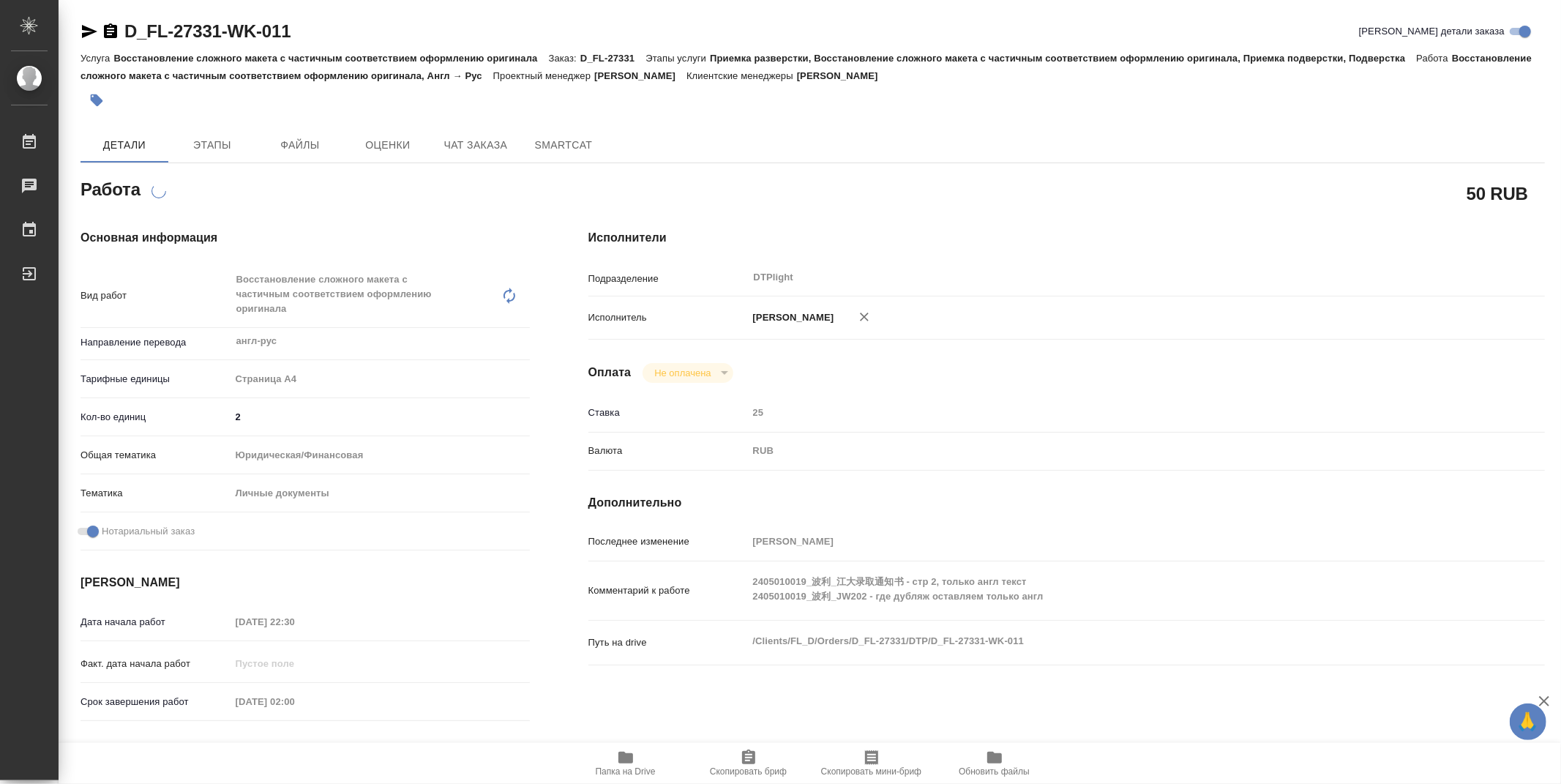
type textarea "x"
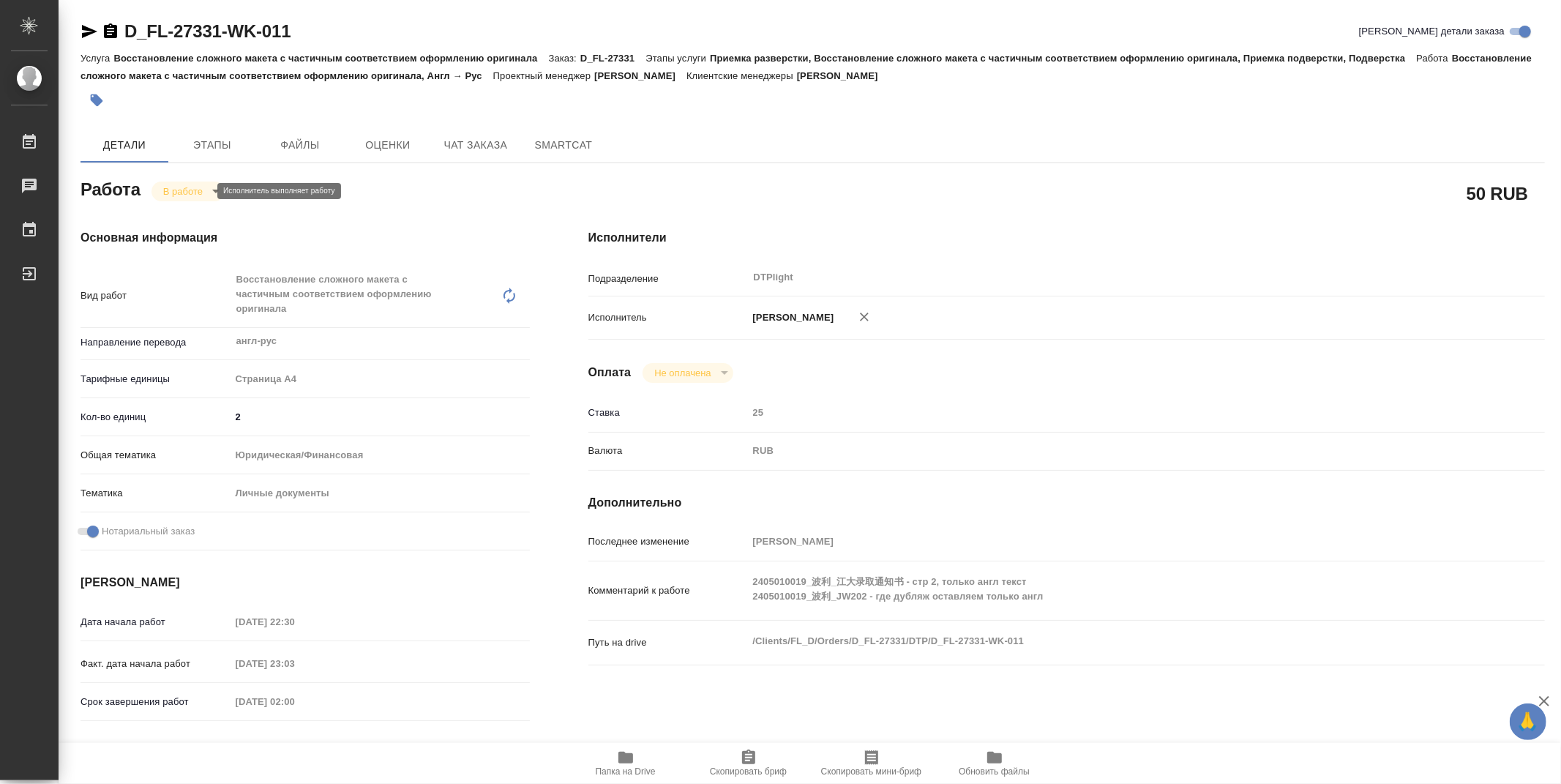
type textarea "x"
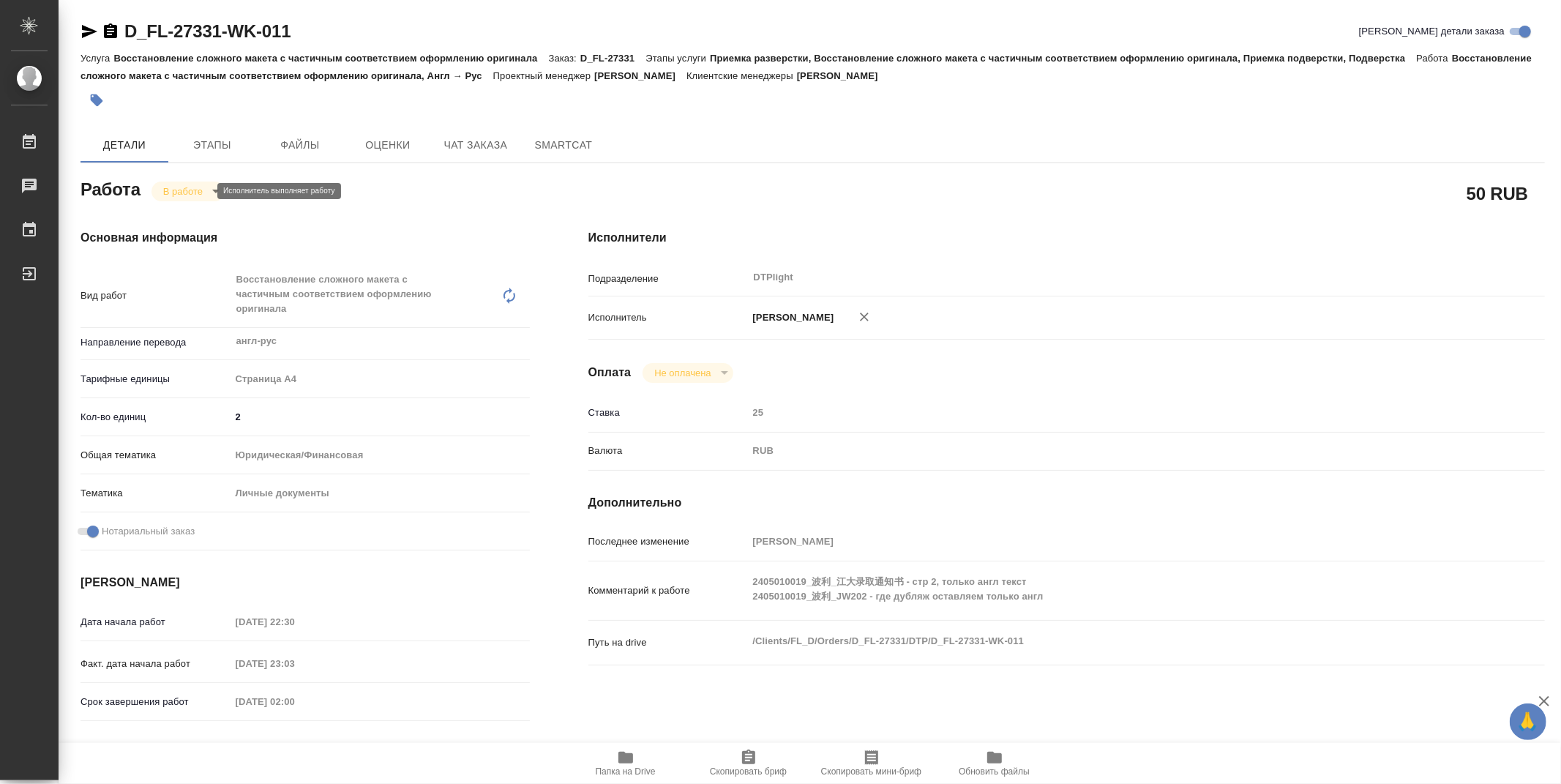
type textarea "x"
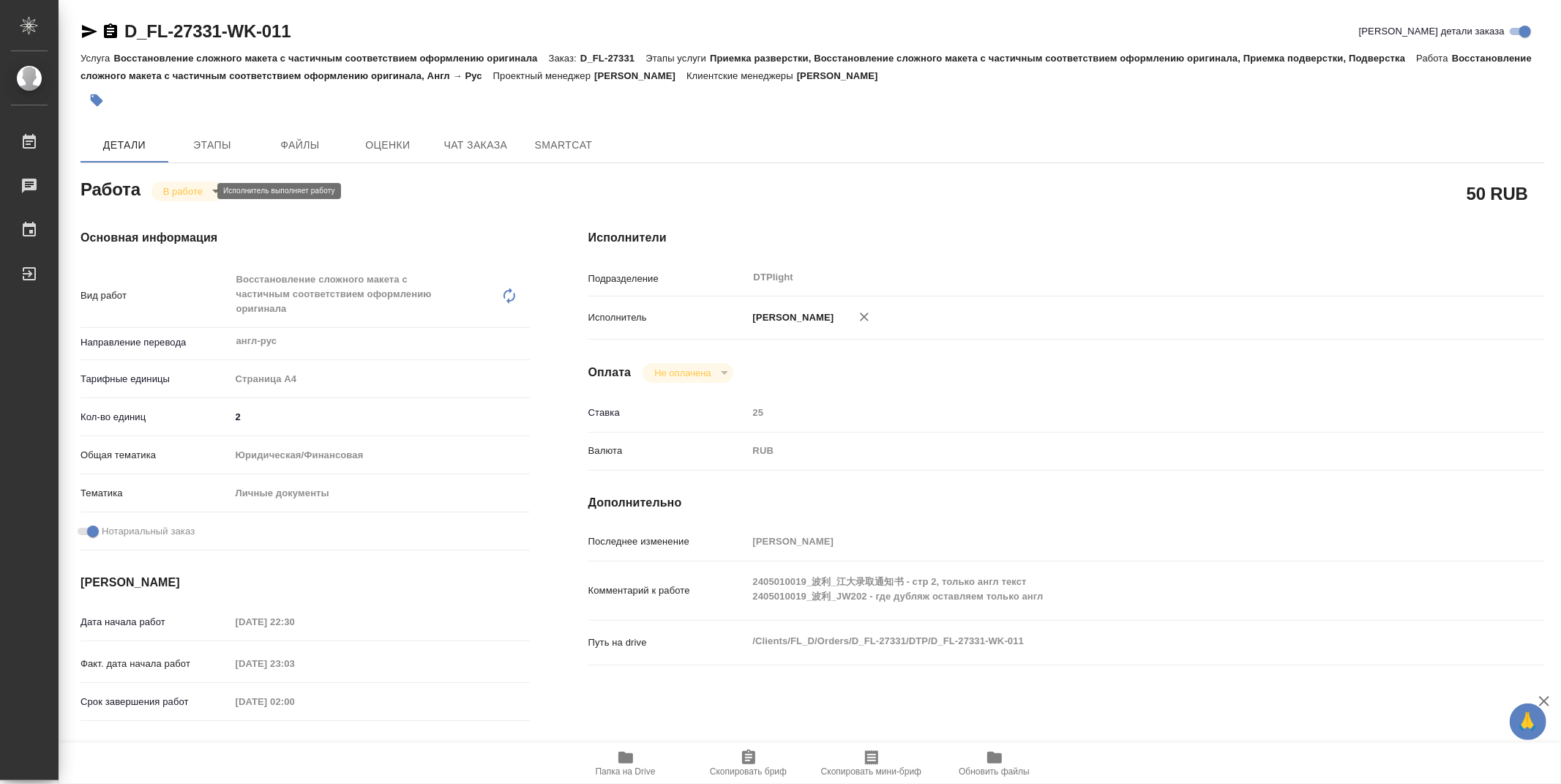
type textarea "x"
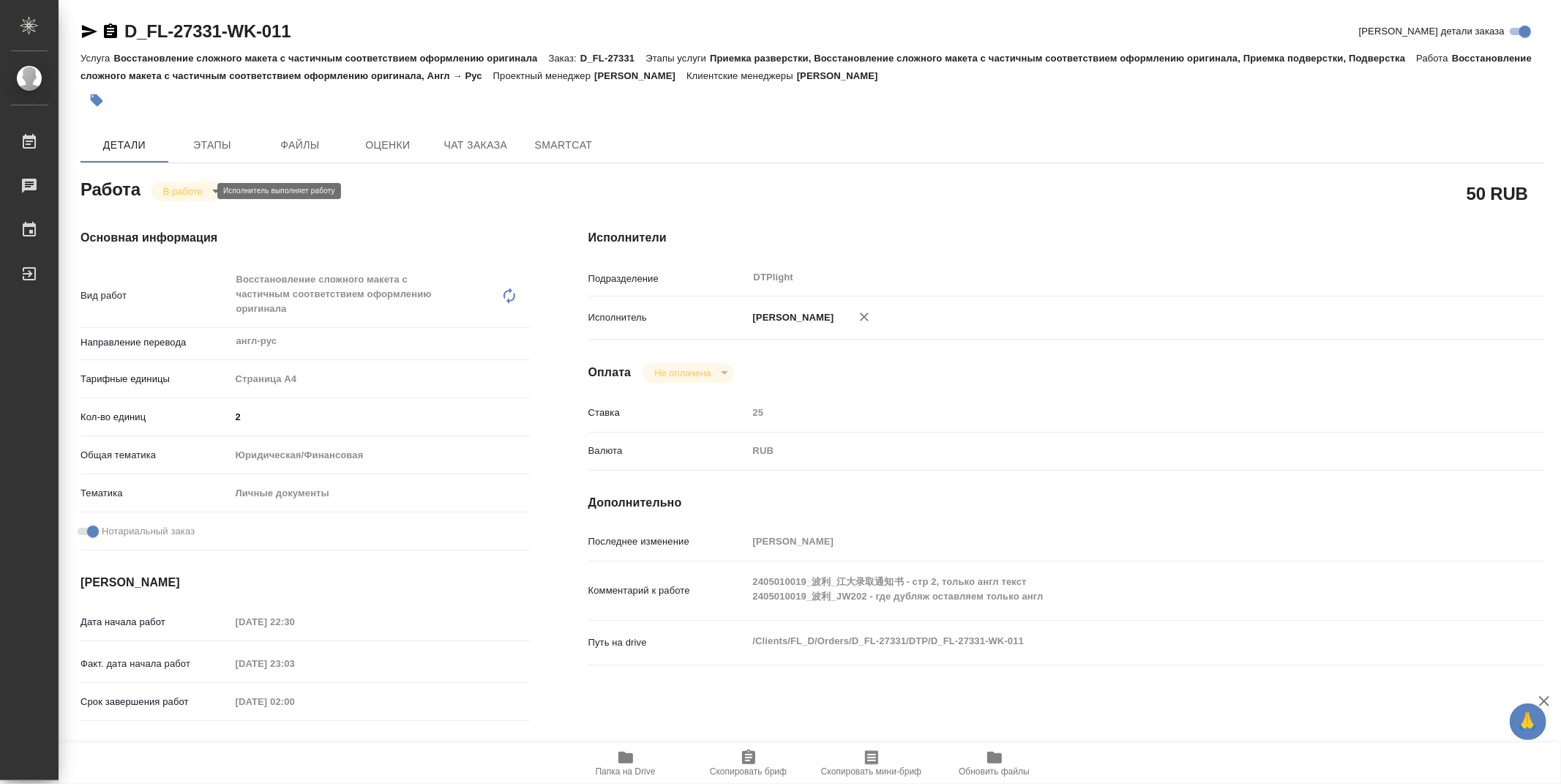
type textarea "x"
click at [265, 323] on div "Восстановление сложного макета с частичным соответствием оформлению оригинала x…" at bounding box center [366, 296] width 270 height 63
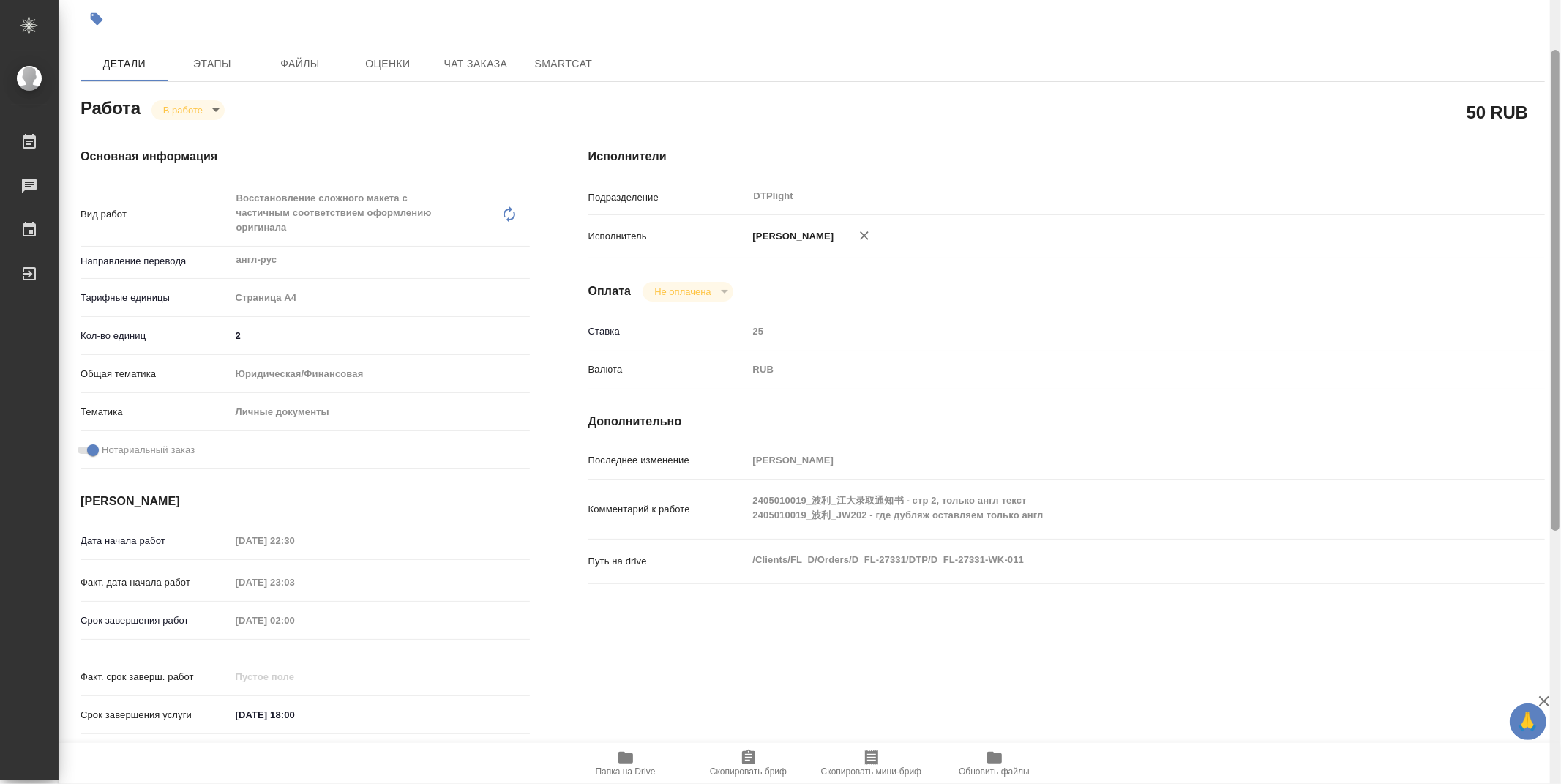
click at [1553, 316] on div at bounding box center [1556, 290] width 8 height 481
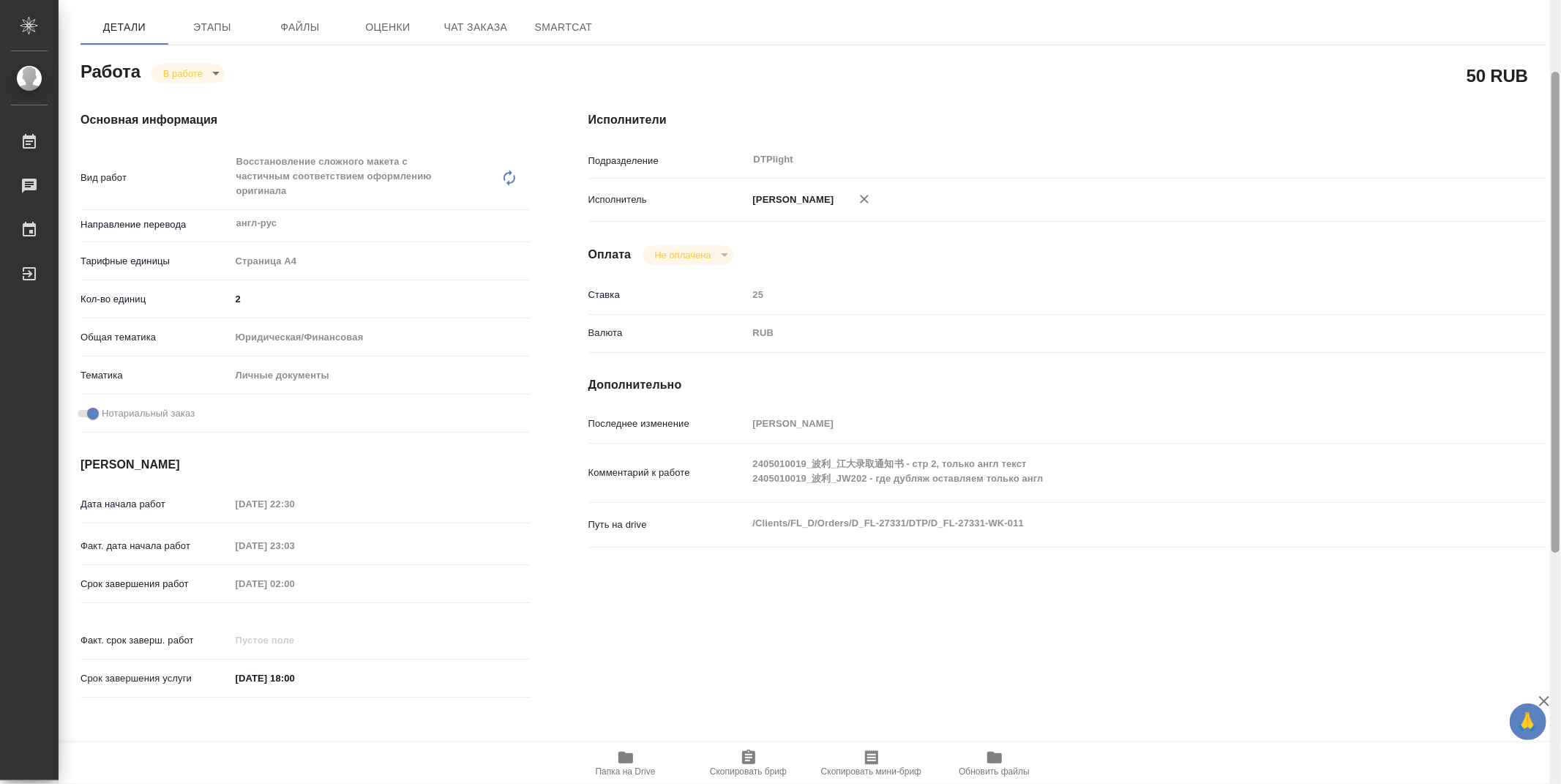
scroll to position [0, 0]
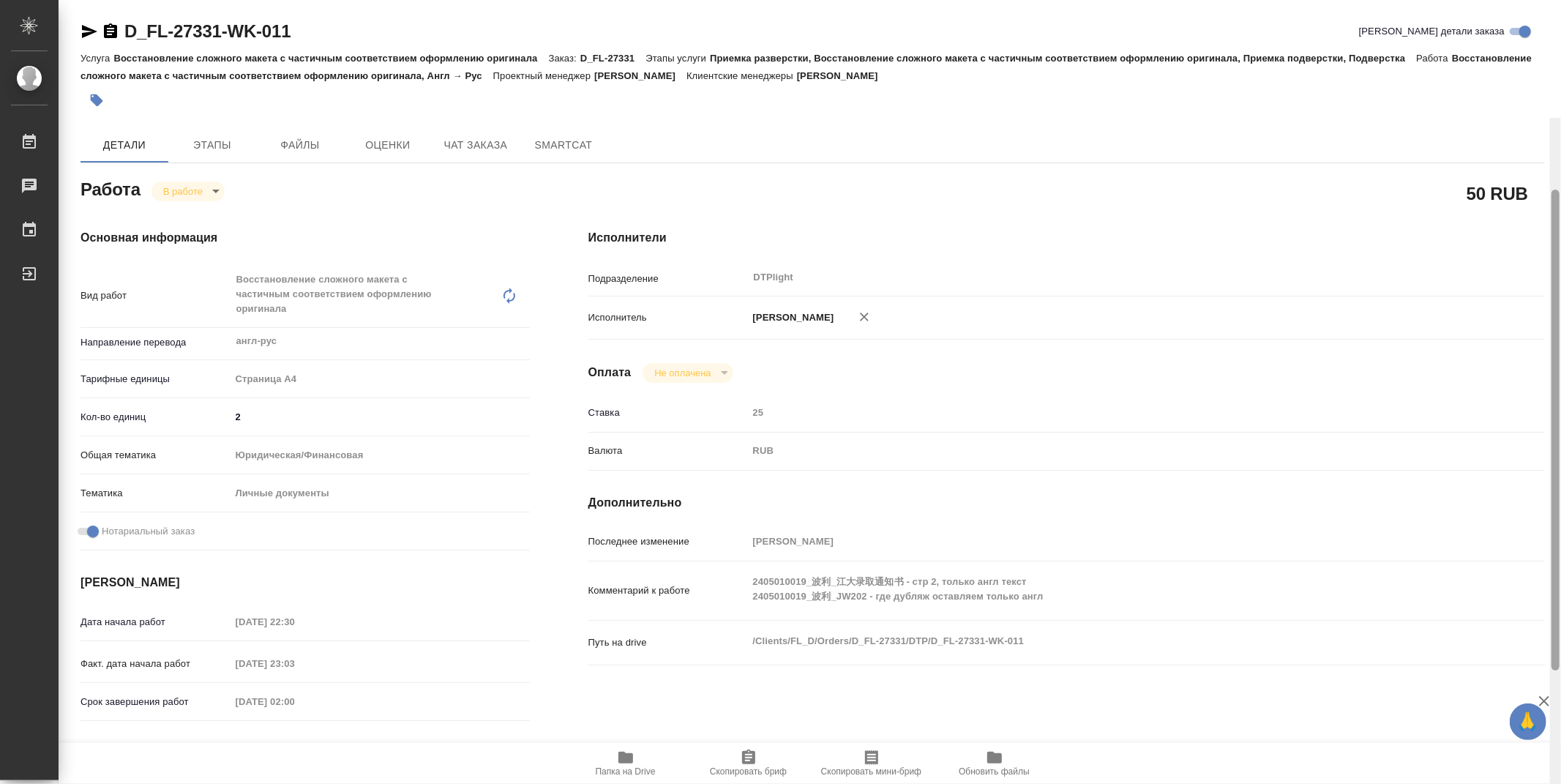
drag, startPoint x: 1554, startPoint y: 331, endPoint x: 1521, endPoint y: 130, distance: 203.7
click at [1521, 130] on div "D_FL-27331-WK-011 Кратко детали заказа Услуга Восстановление сложного макета с …" at bounding box center [810, 392] width 1503 height 784
click at [95, 34] on icon "button" at bounding box center [89, 31] width 17 height 17
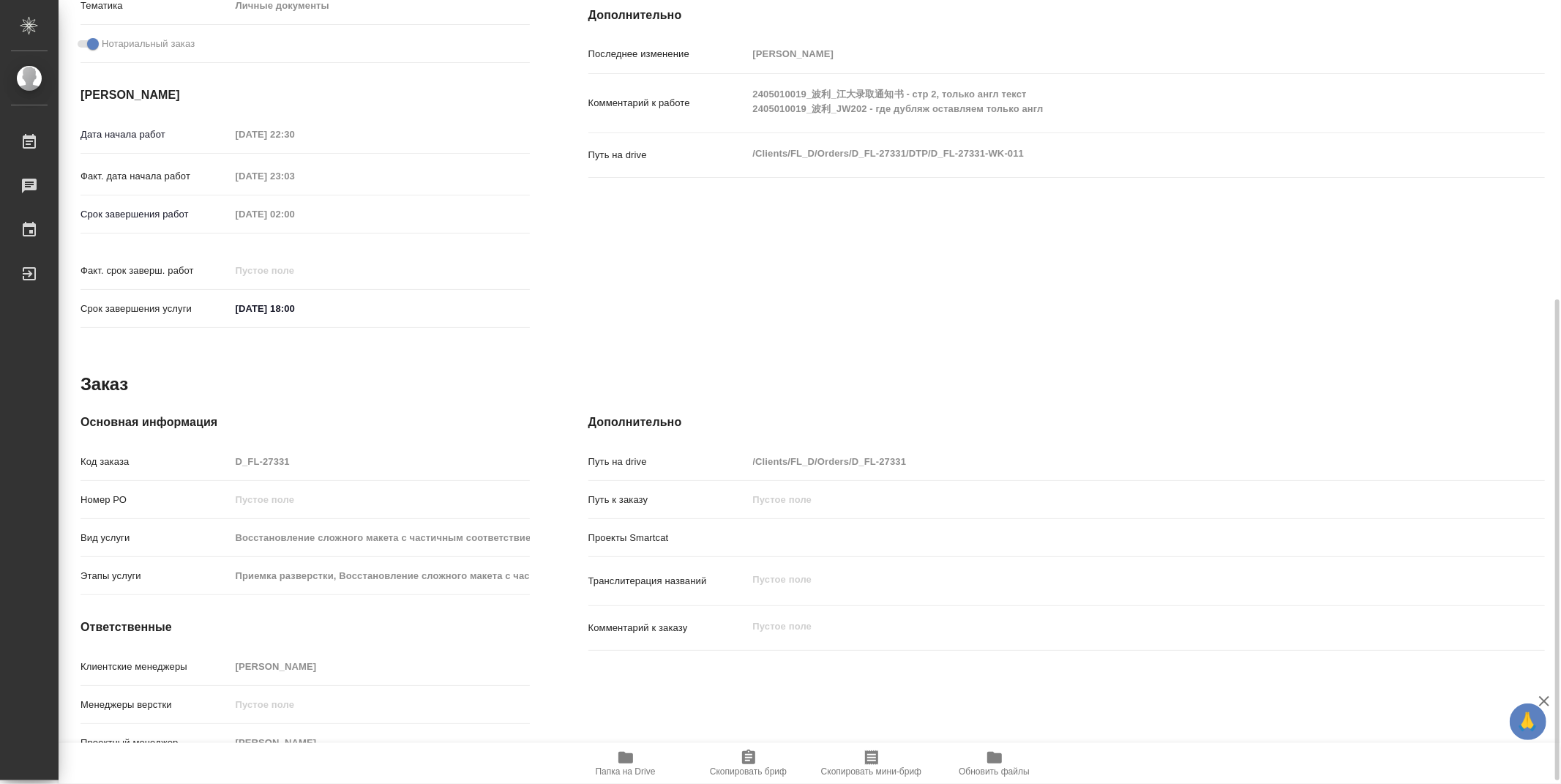
scroll to position [493, 0]
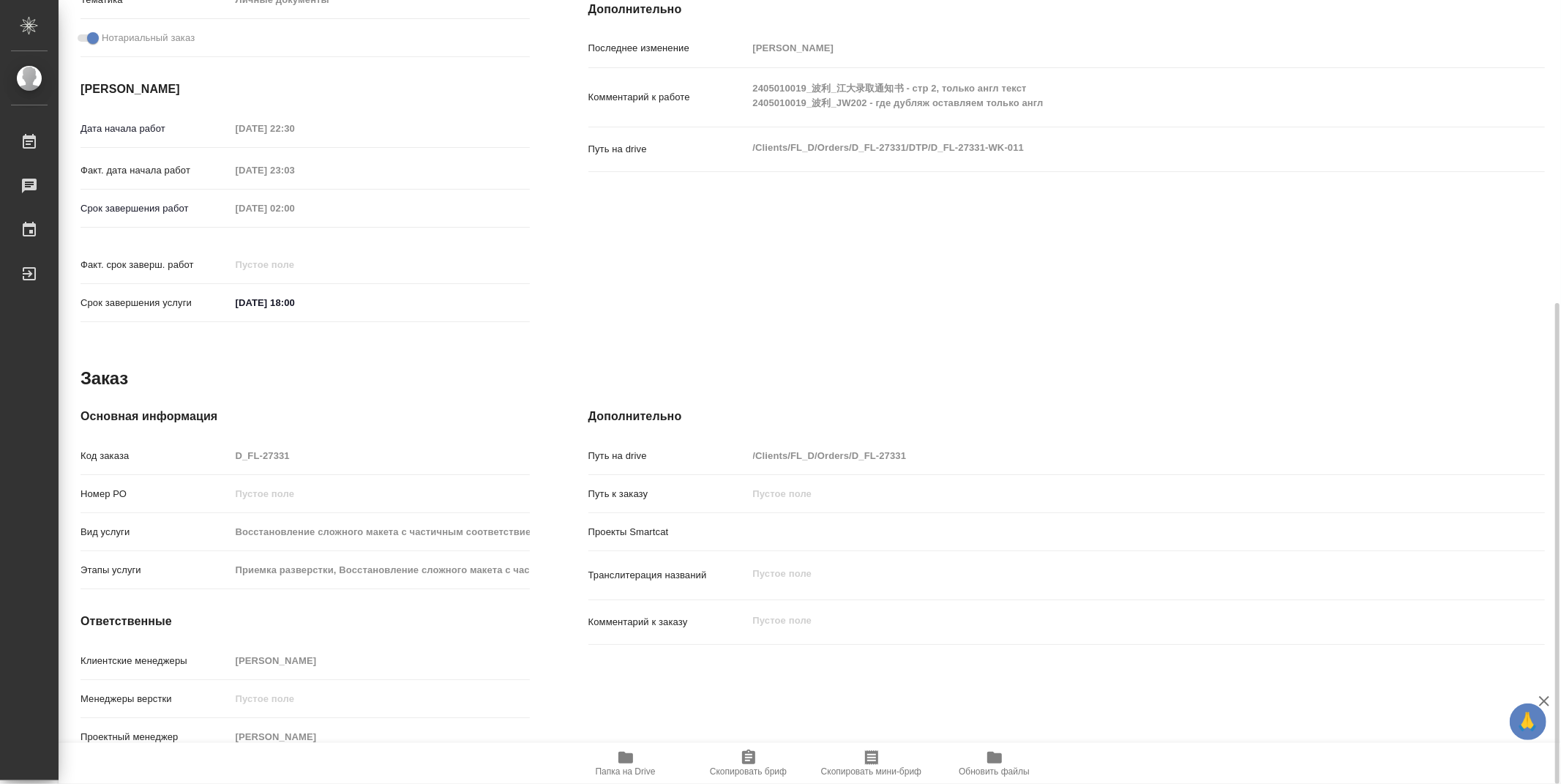
click at [919, 409] on div "Дополнительно Путь на drive /Clients/FL_D/Orders/D_FL-27331 Путь к заказу Проек…" at bounding box center [1067, 584] width 1016 height 413
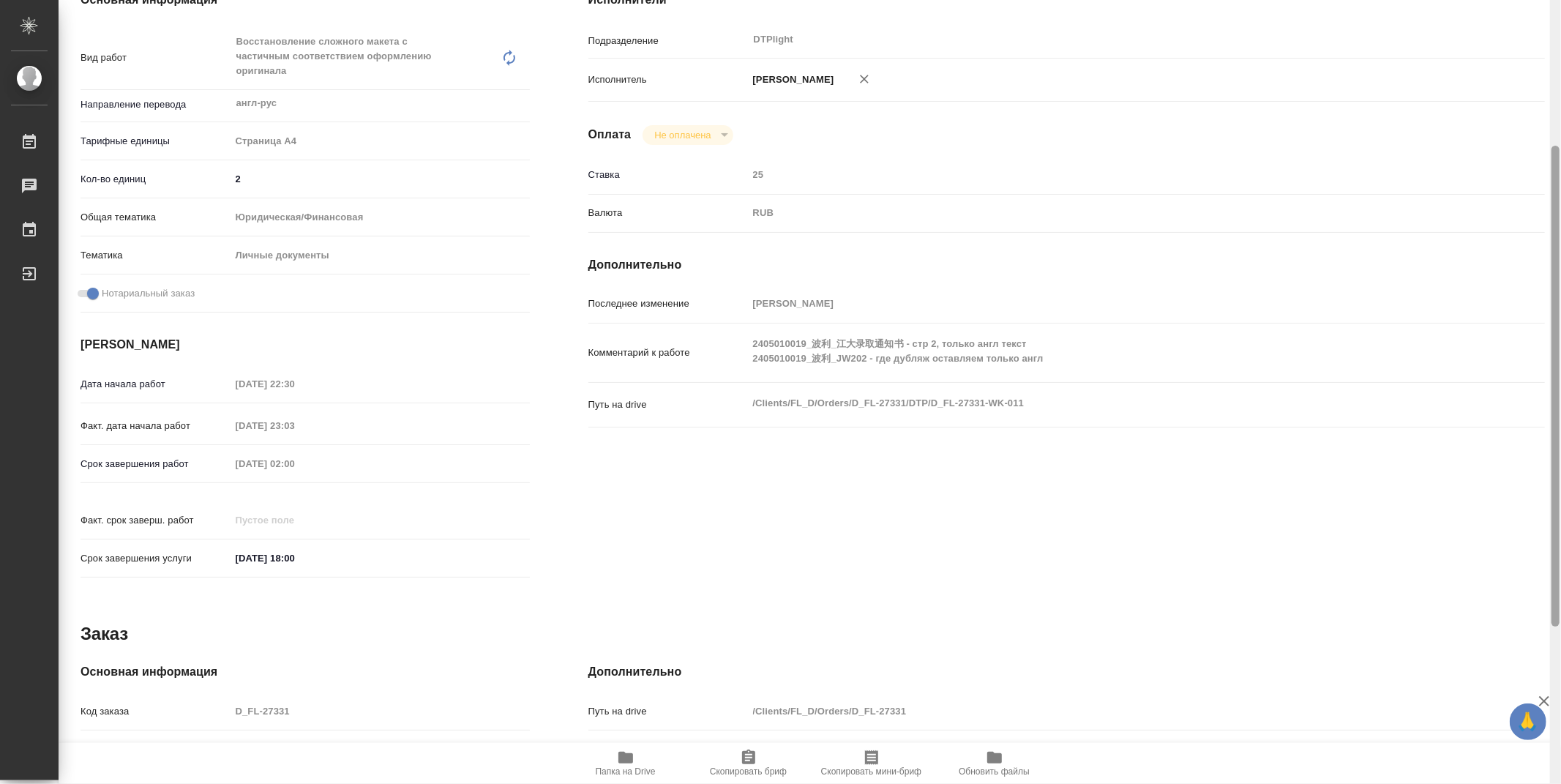
drag, startPoint x: 1558, startPoint y: 458, endPoint x: 1555, endPoint y: 279, distance: 179.0
click at [1560, 282] on div at bounding box center [1556, 386] width 8 height 481
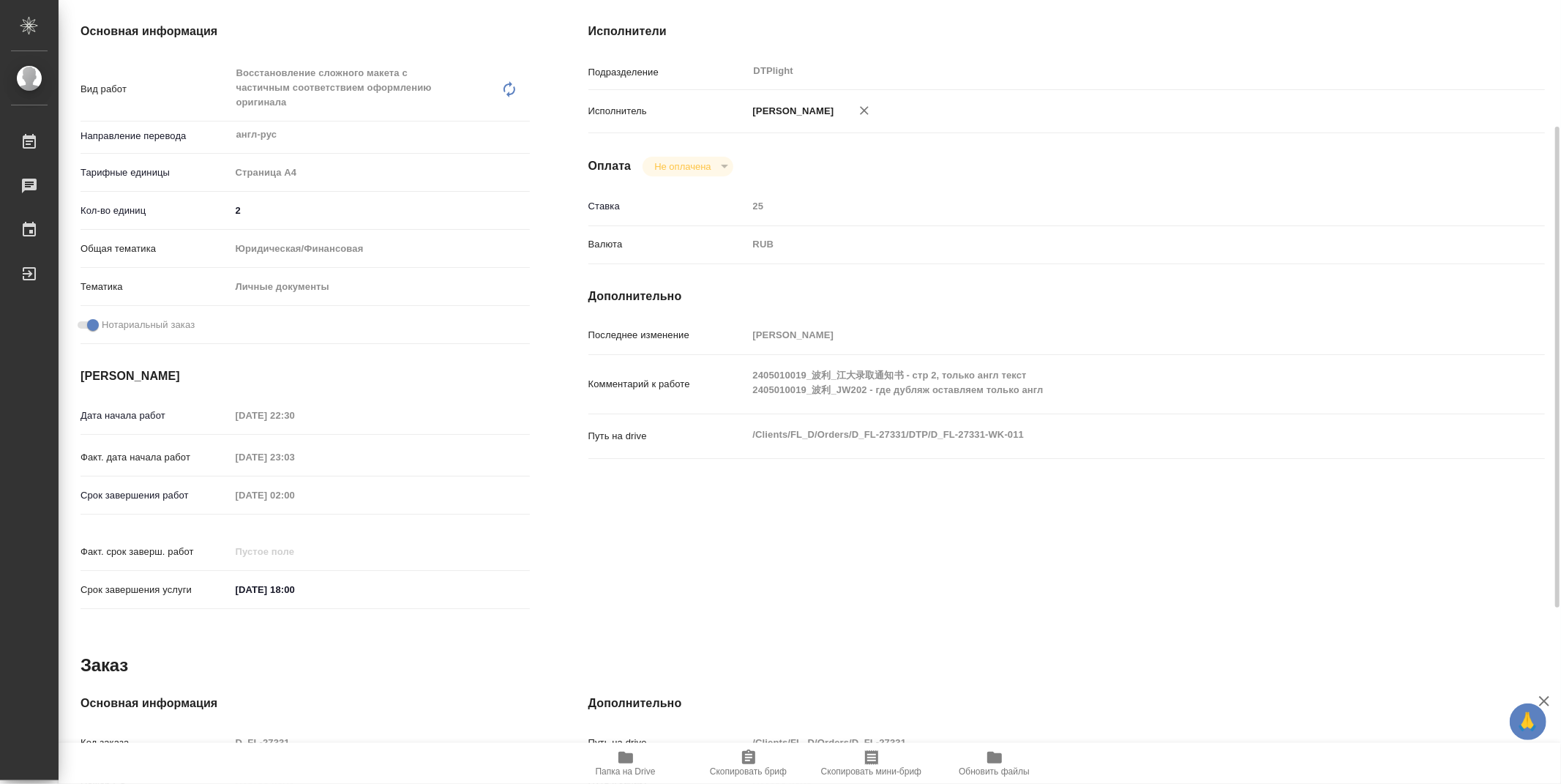
click at [625, 764] on icon "button" at bounding box center [625, 757] width 17 height 17
type textarea "x"
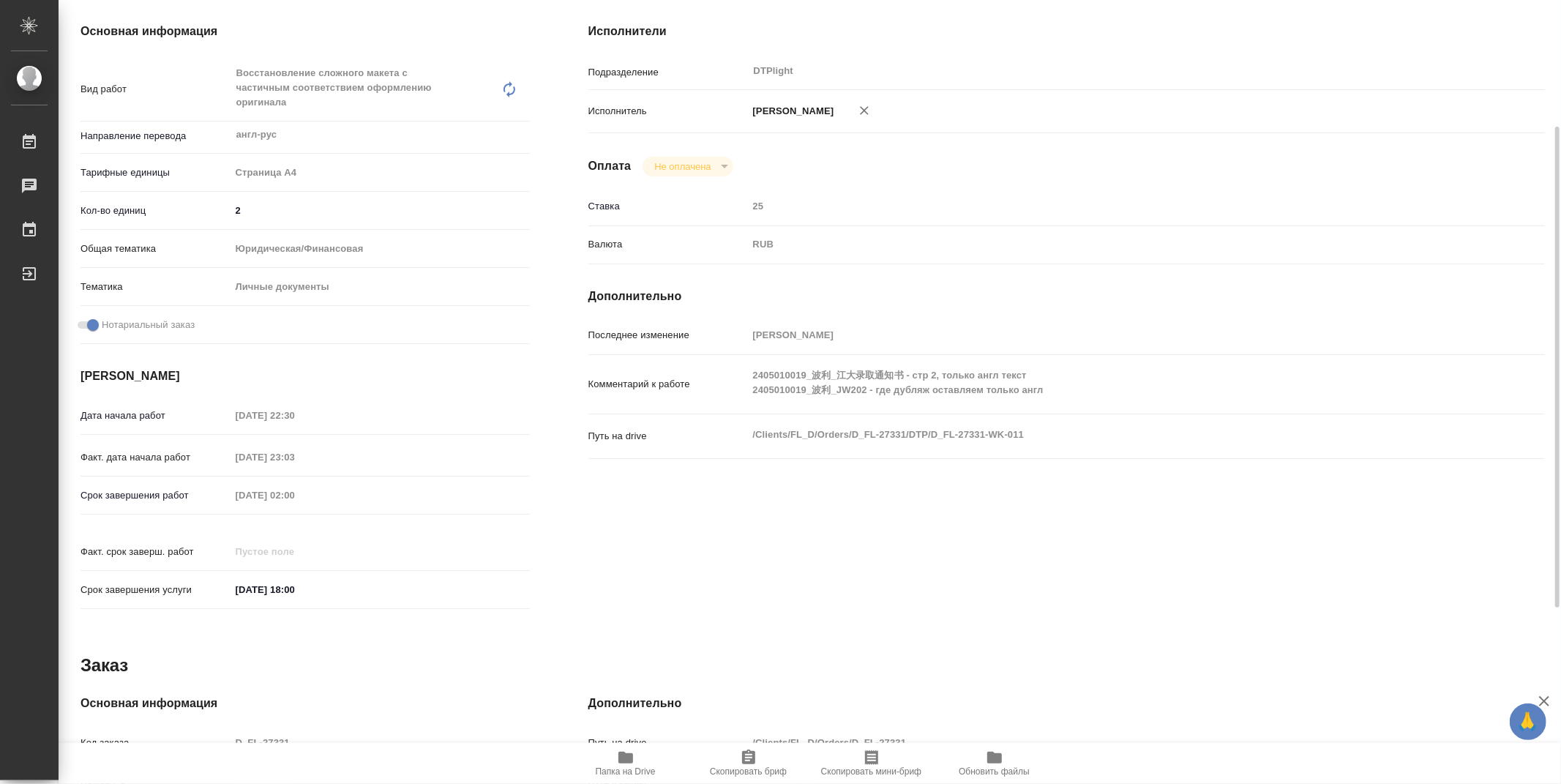
type textarea "x"
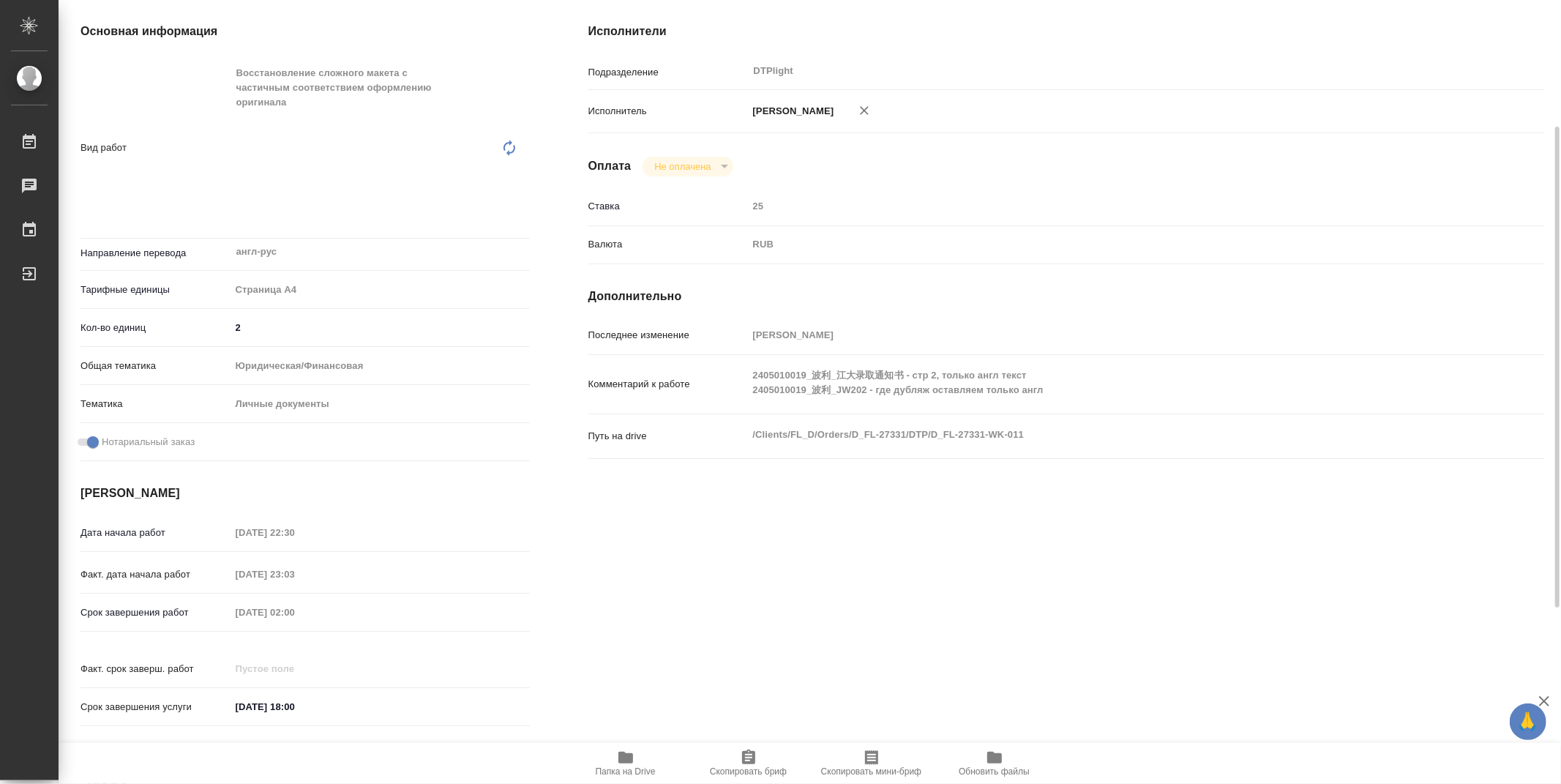
type textarea "x"
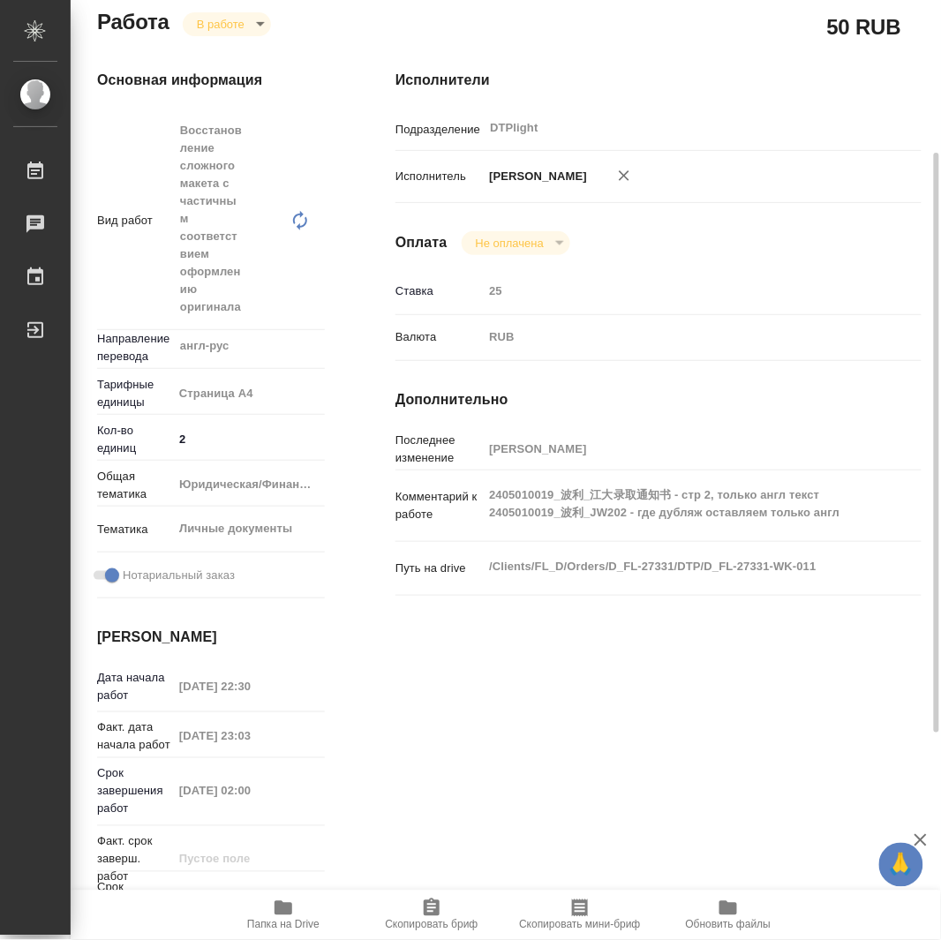
type textarea "x"
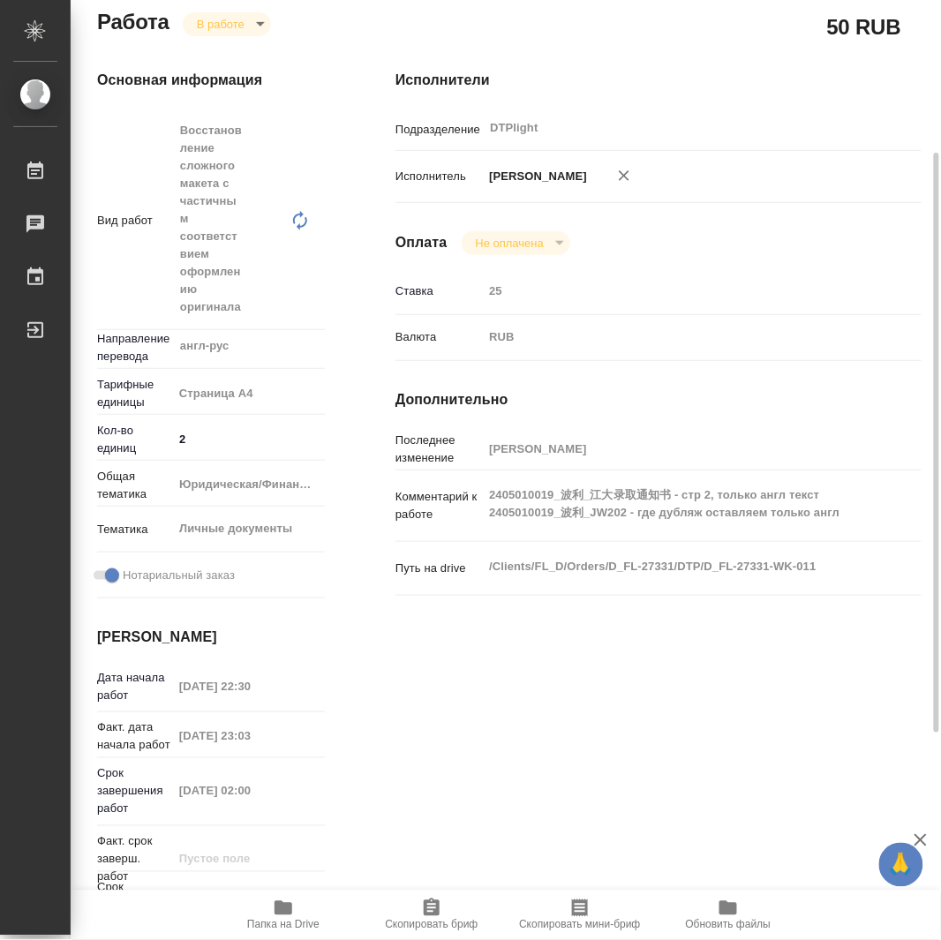
type textarea "x"
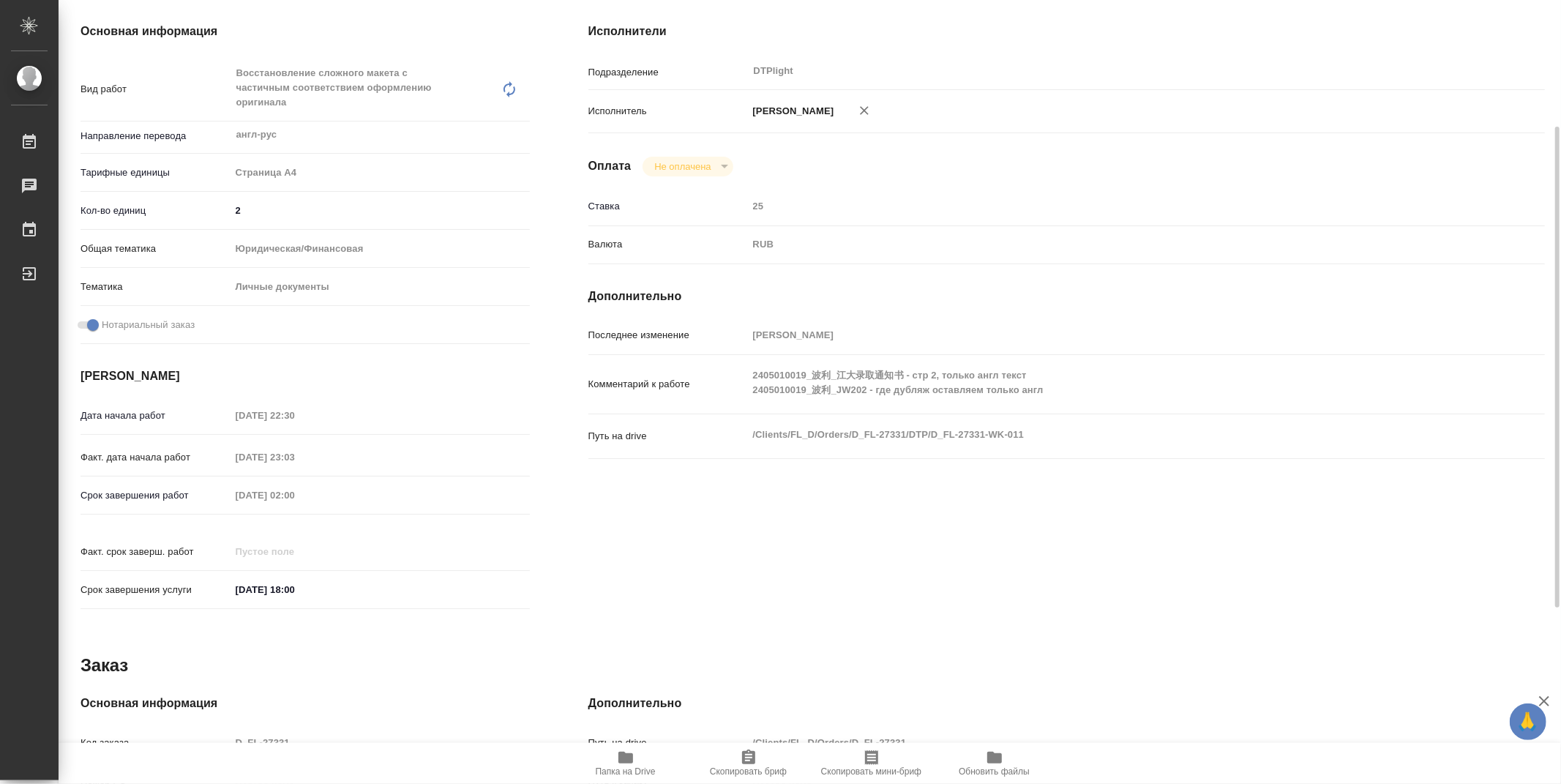
type textarea "x"
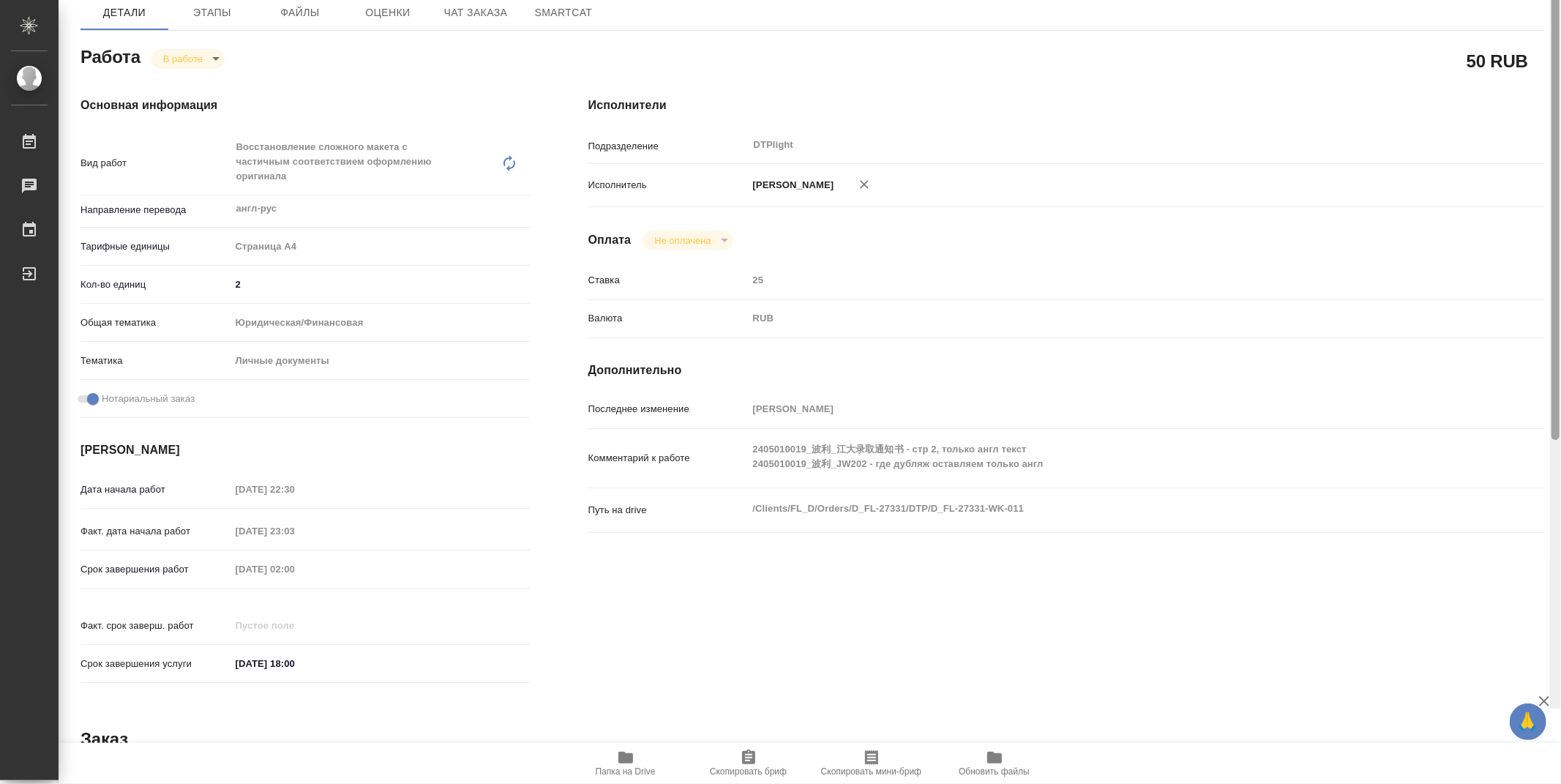
scroll to position [25, 0]
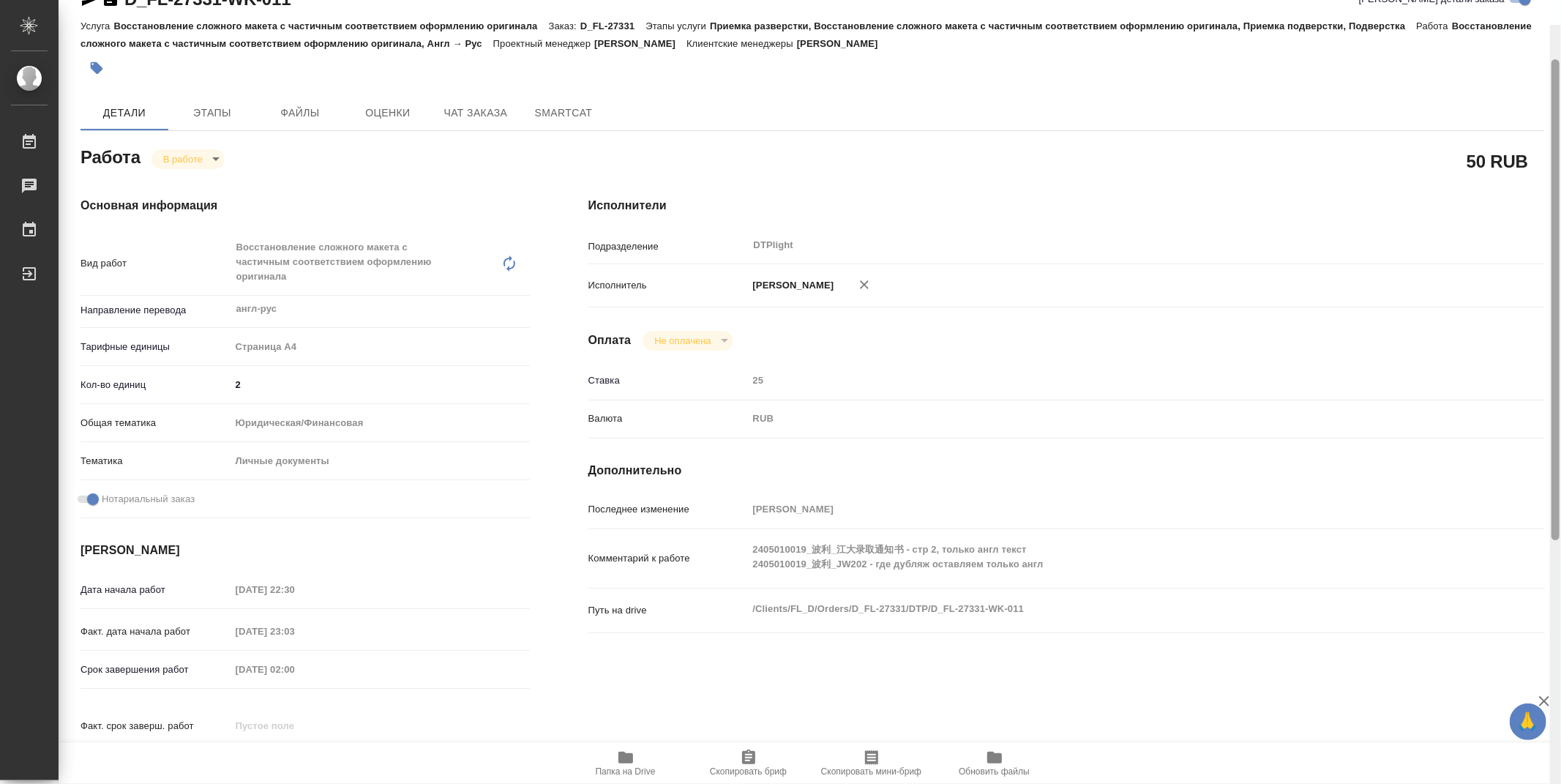
drag, startPoint x: 1552, startPoint y: 375, endPoint x: 1253, endPoint y: 53, distance: 439.4
click at [1559, 88] on div at bounding box center [1556, 300] width 8 height 481
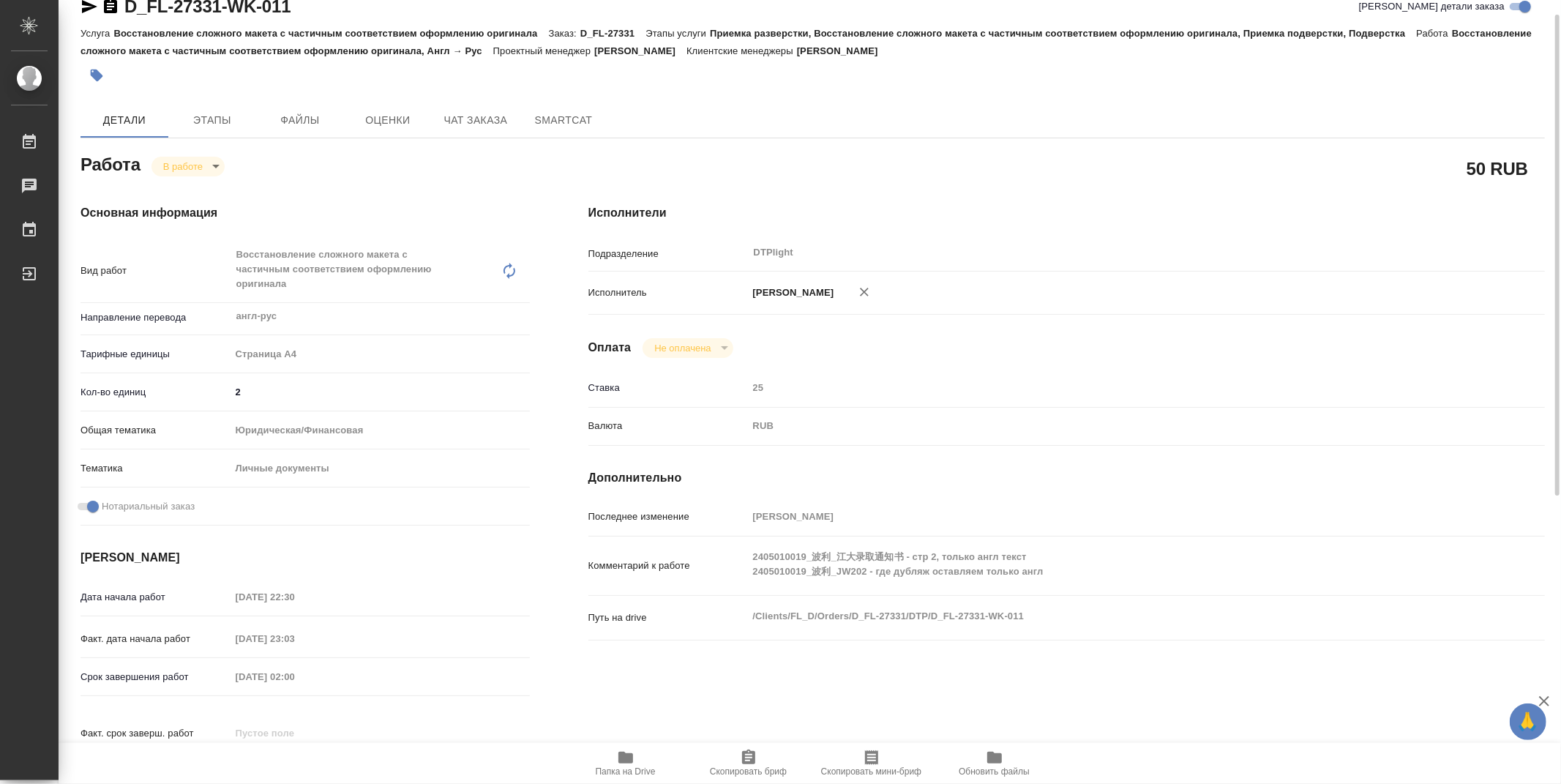
click at [187, 156] on body "🙏 .cls-1 fill:#fff; AWATERA Zubakova Viktoriya Работы 0 Чаты График Выйти D_FL-…" at bounding box center [780, 392] width 1561 height 784
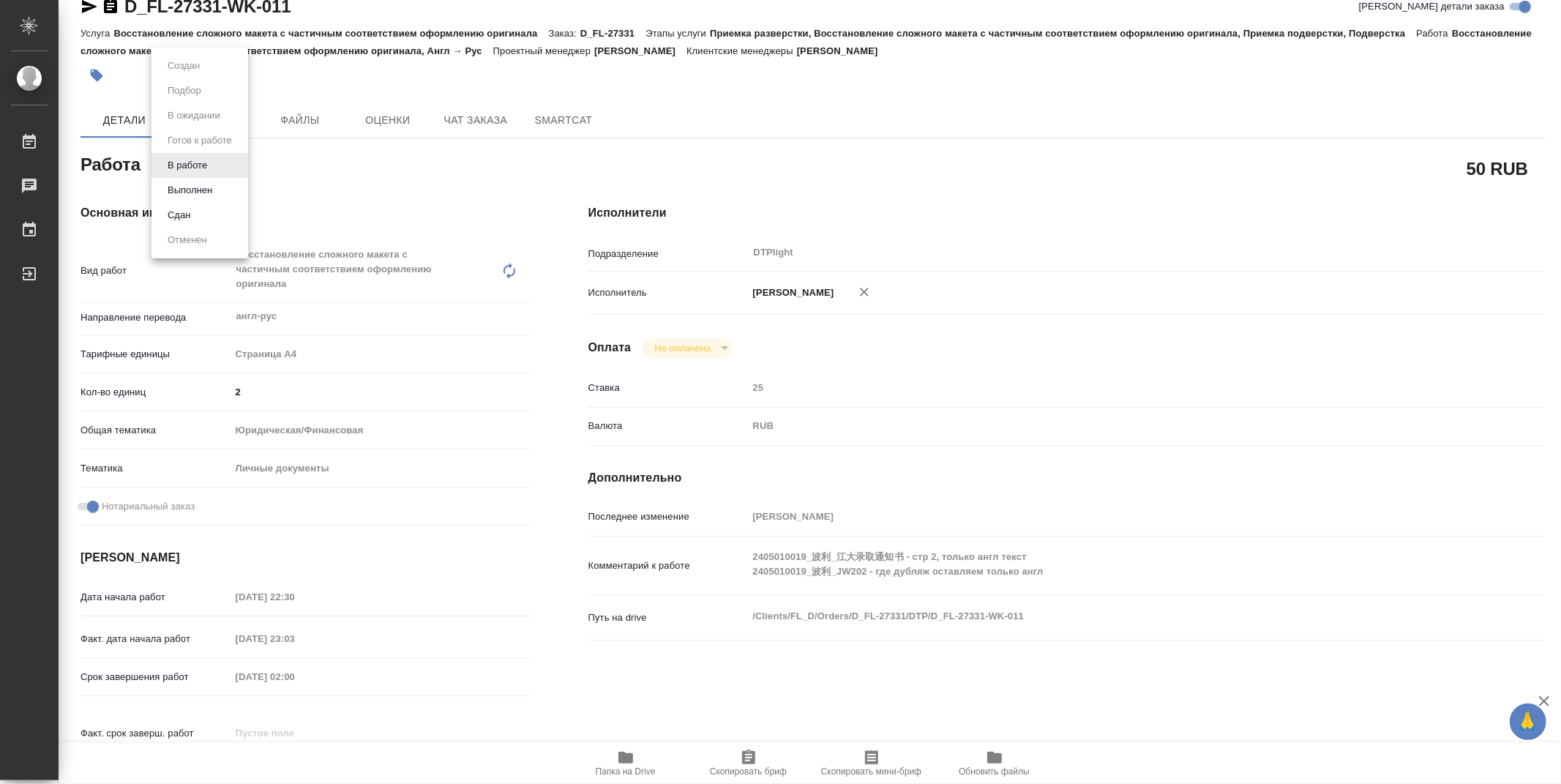
click at [207, 208] on li "Сдан" at bounding box center [200, 215] width 97 height 25
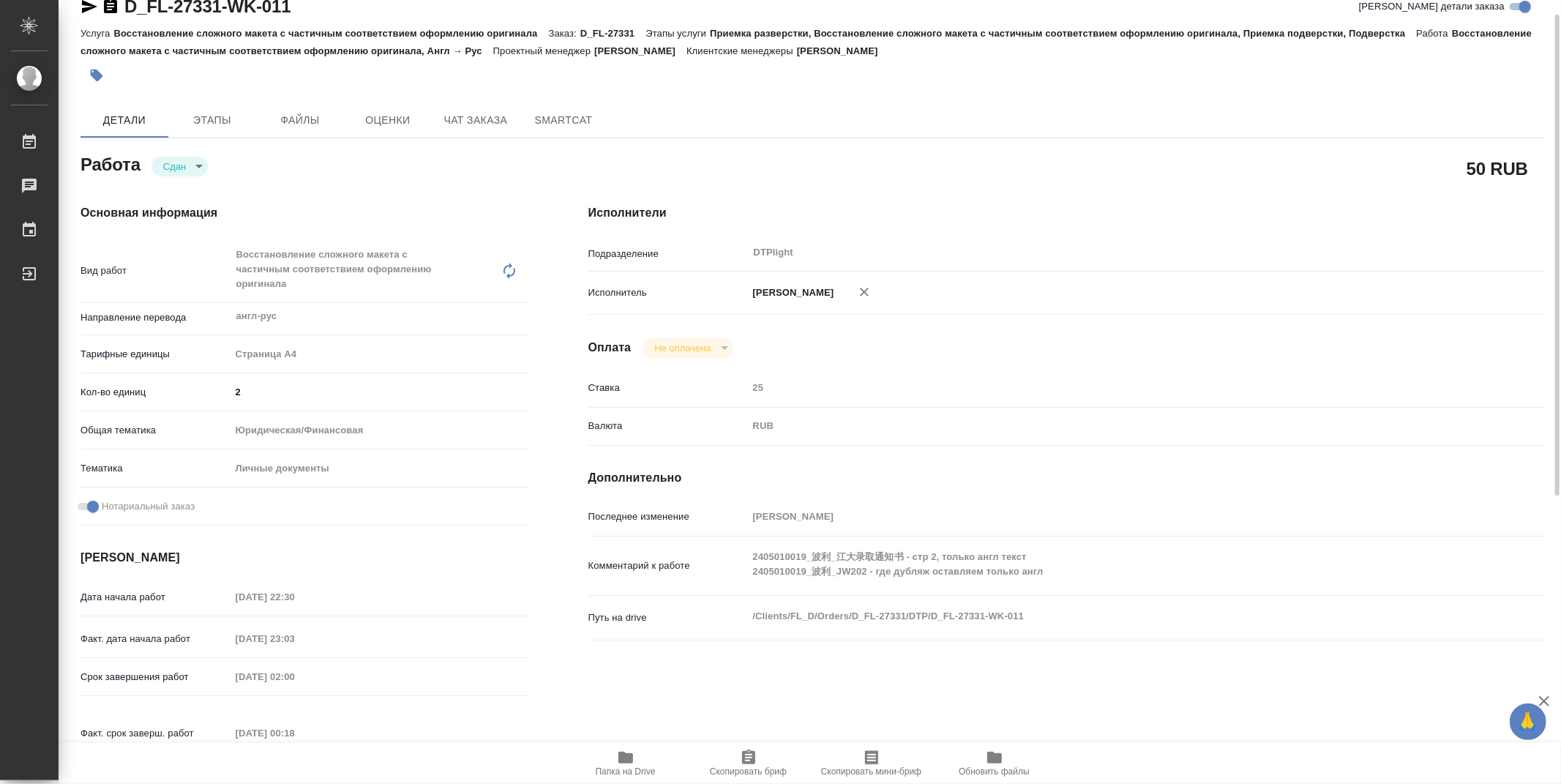
type textarea "x"
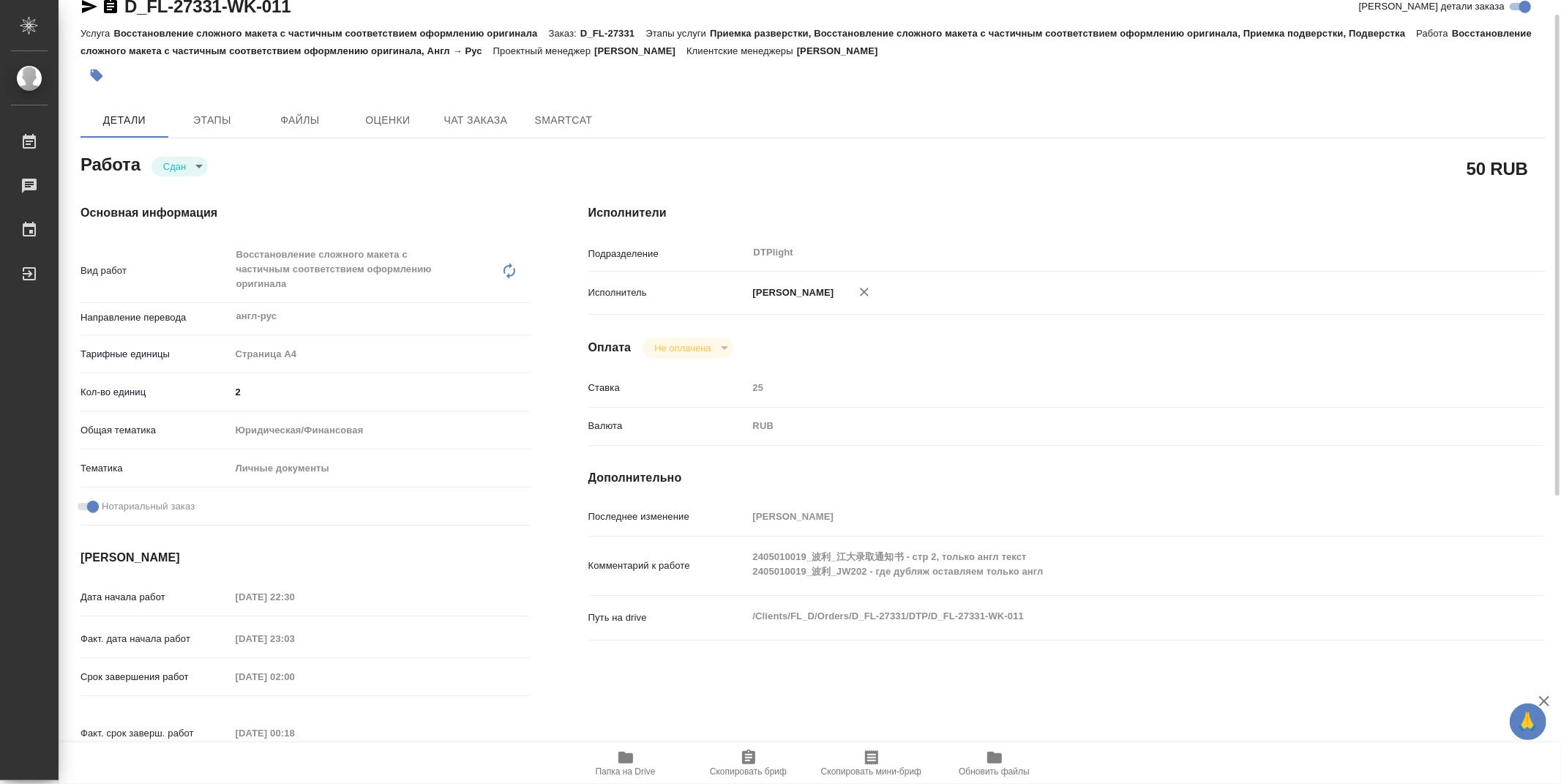
type textarea "x"
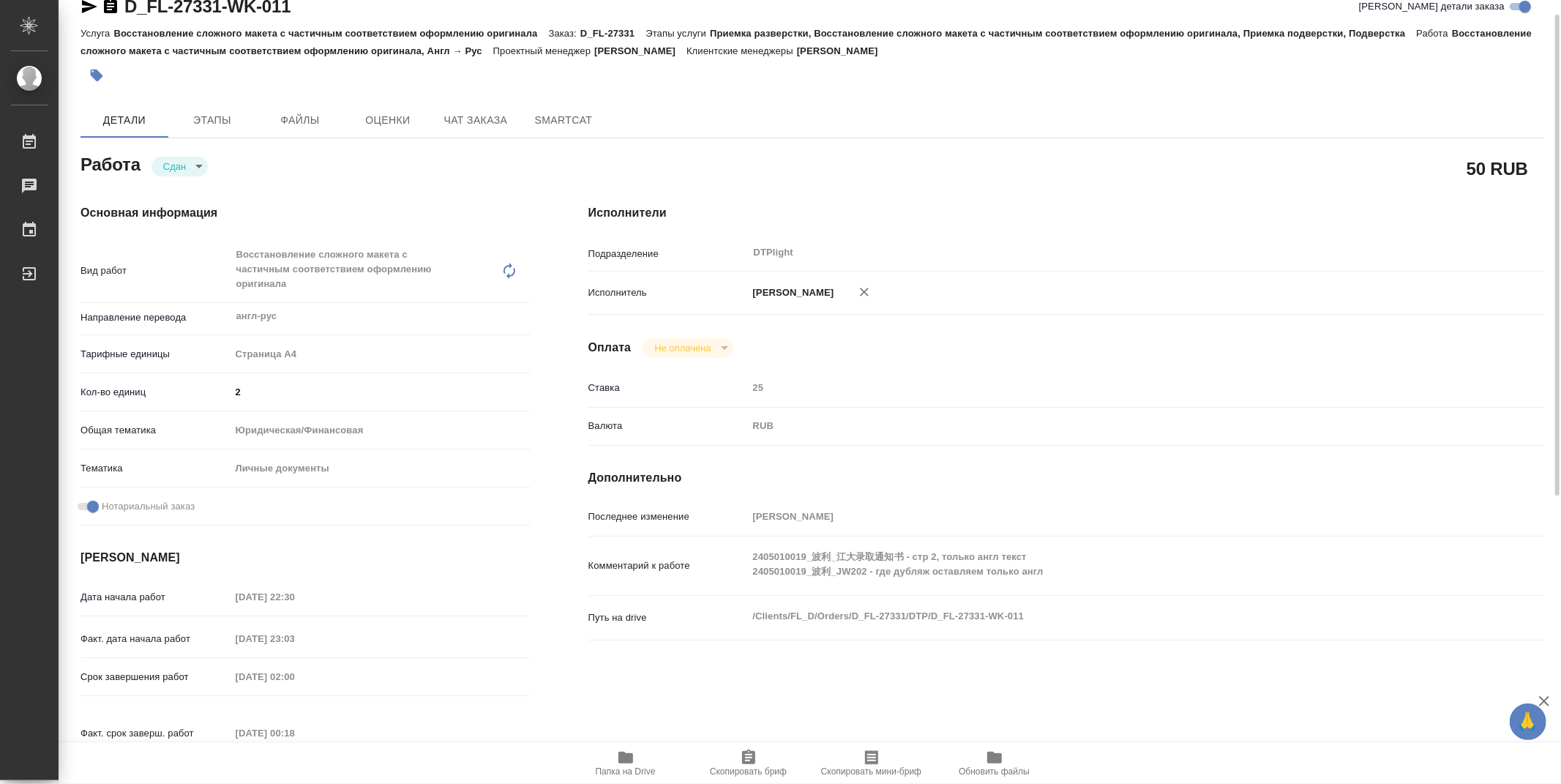
type textarea "x"
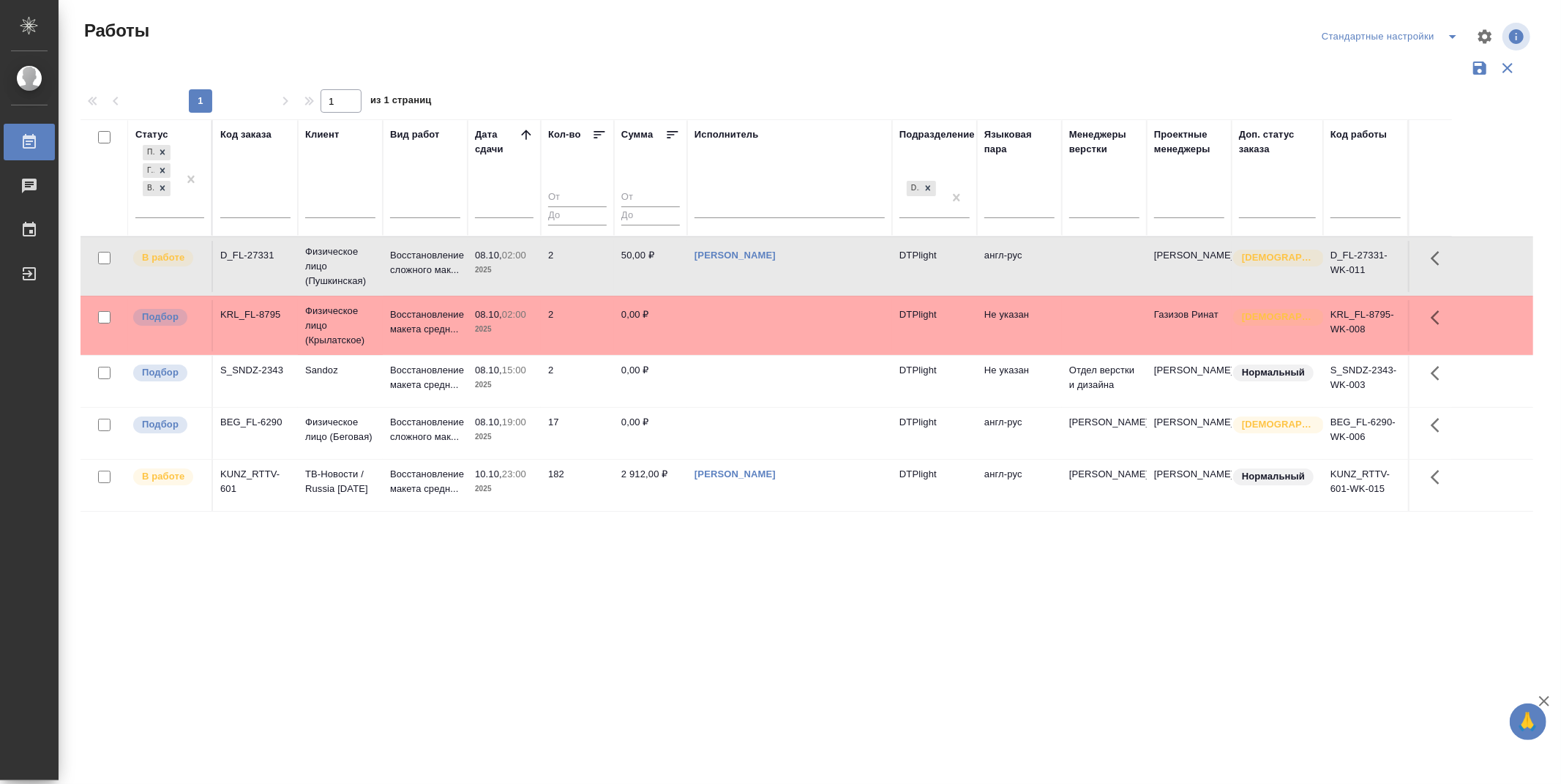
click at [619, 624] on div "Статус Подбор Готов к работе В работе Код заказа Клиент Вид работ Дата сдачи Ко…" at bounding box center [807, 383] width 1453 height 527
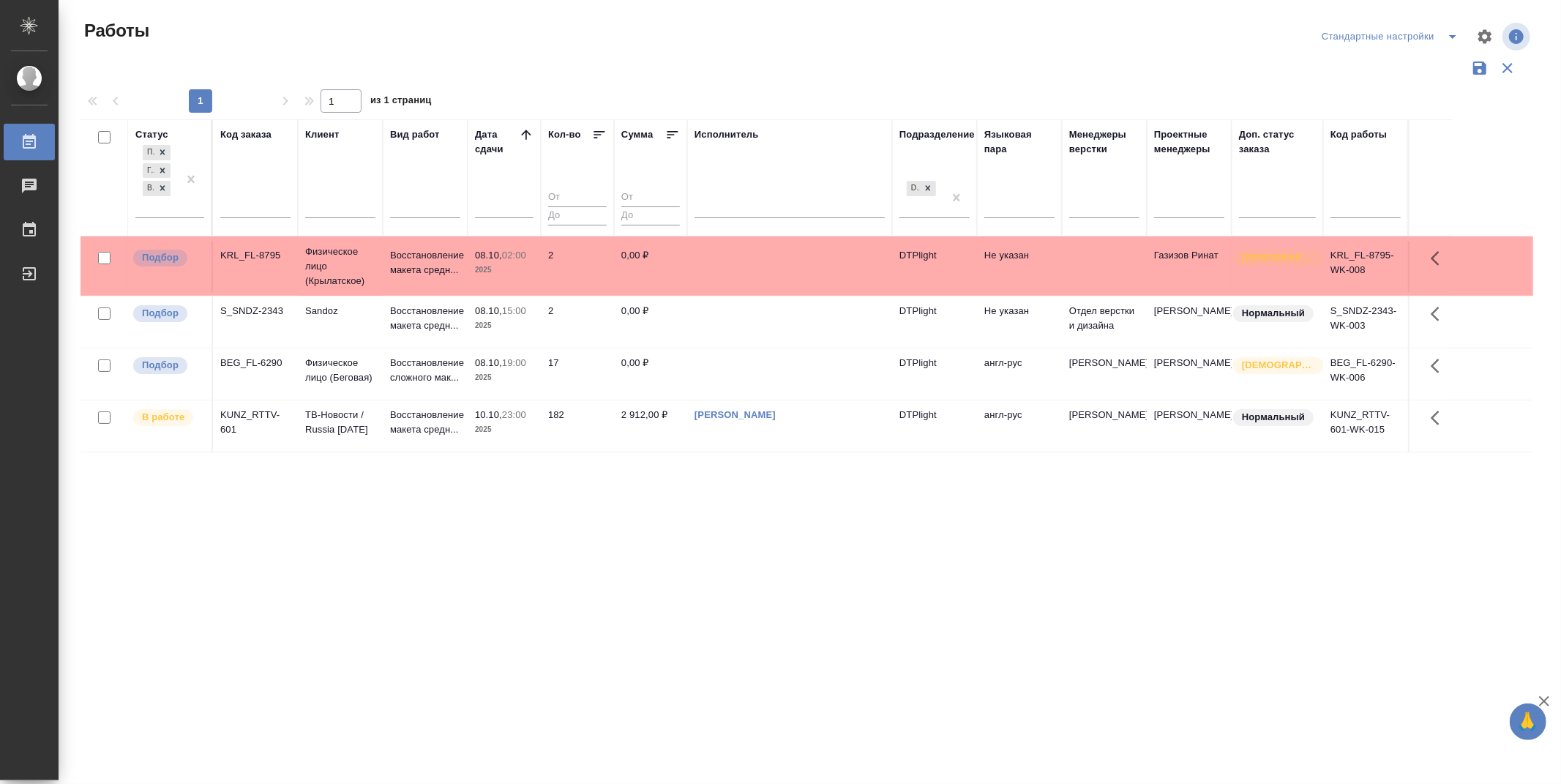
click at [885, 559] on div "Статус Подбор Готов к работе В работе Код заказа Клиент Вид работ Дата сдачи Ко…" at bounding box center [807, 383] width 1453 height 527
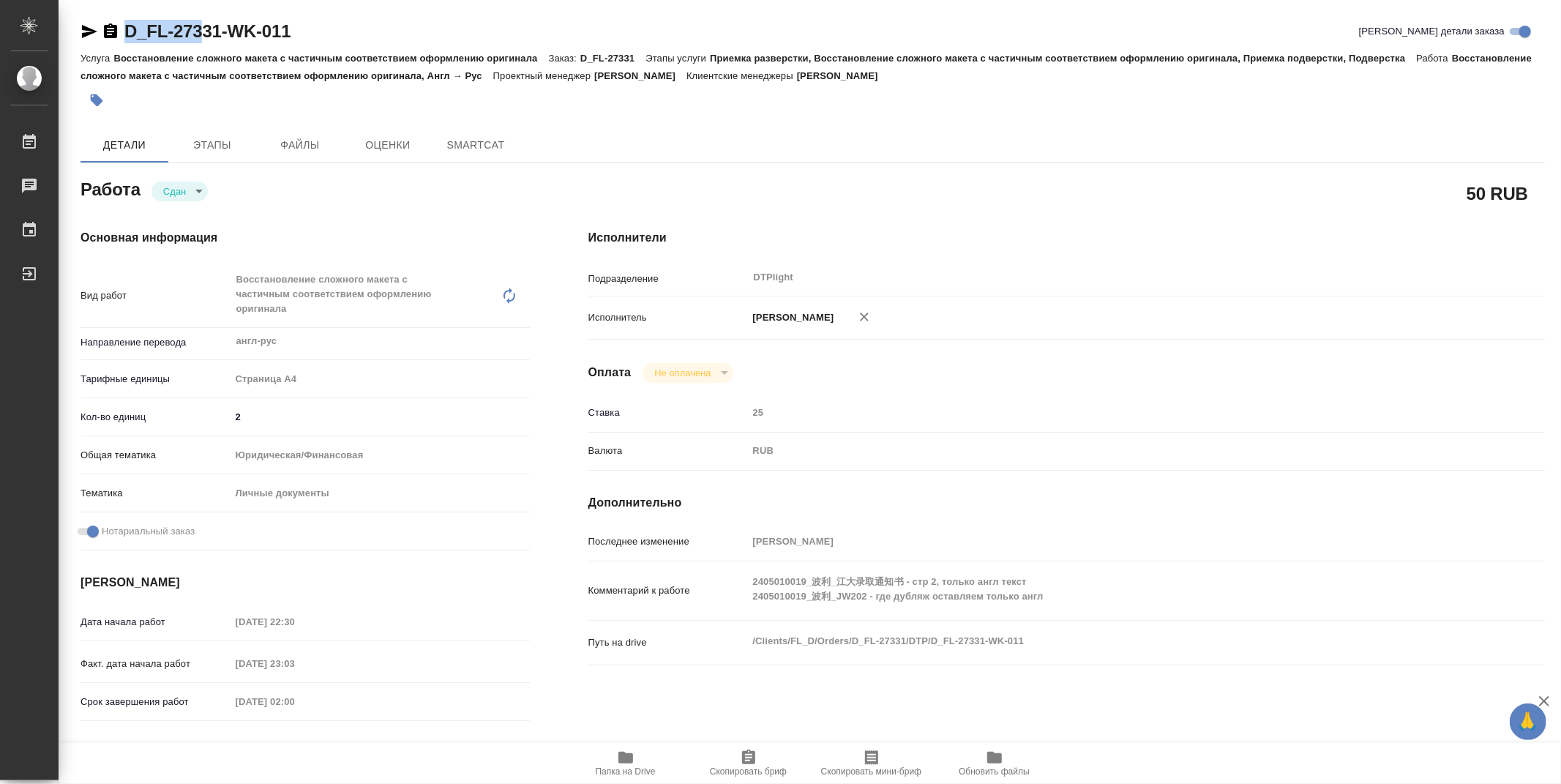
type textarea "x"
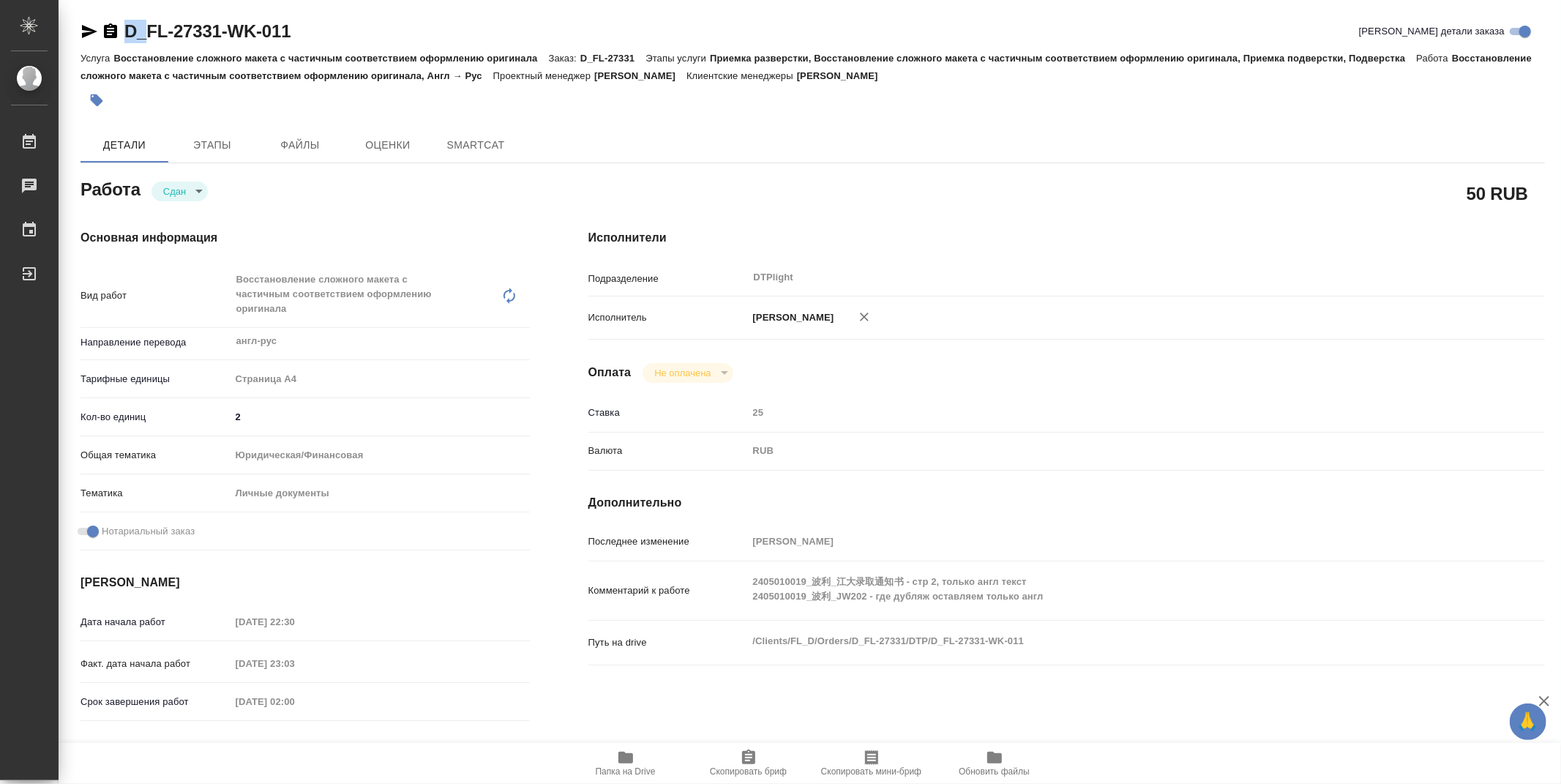
type textarea "x"
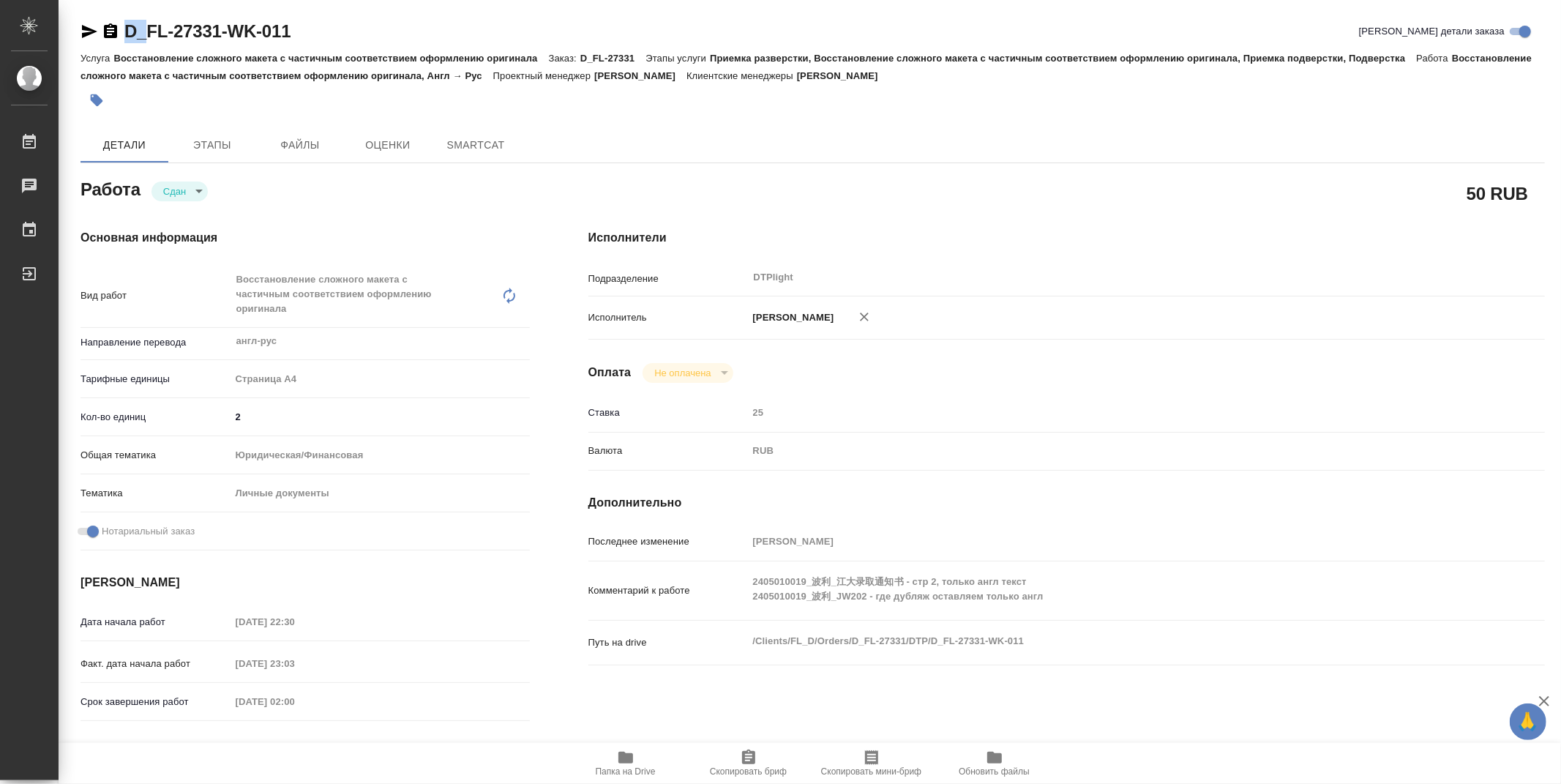
drag, startPoint x: 201, startPoint y: 22, endPoint x: 147, endPoint y: 22, distance: 54.0
click at [147, 22] on div "D_FL-27331-WK-011 Кратко детали заказа" at bounding box center [812, 31] width 1465 height 23
type textarea "x"
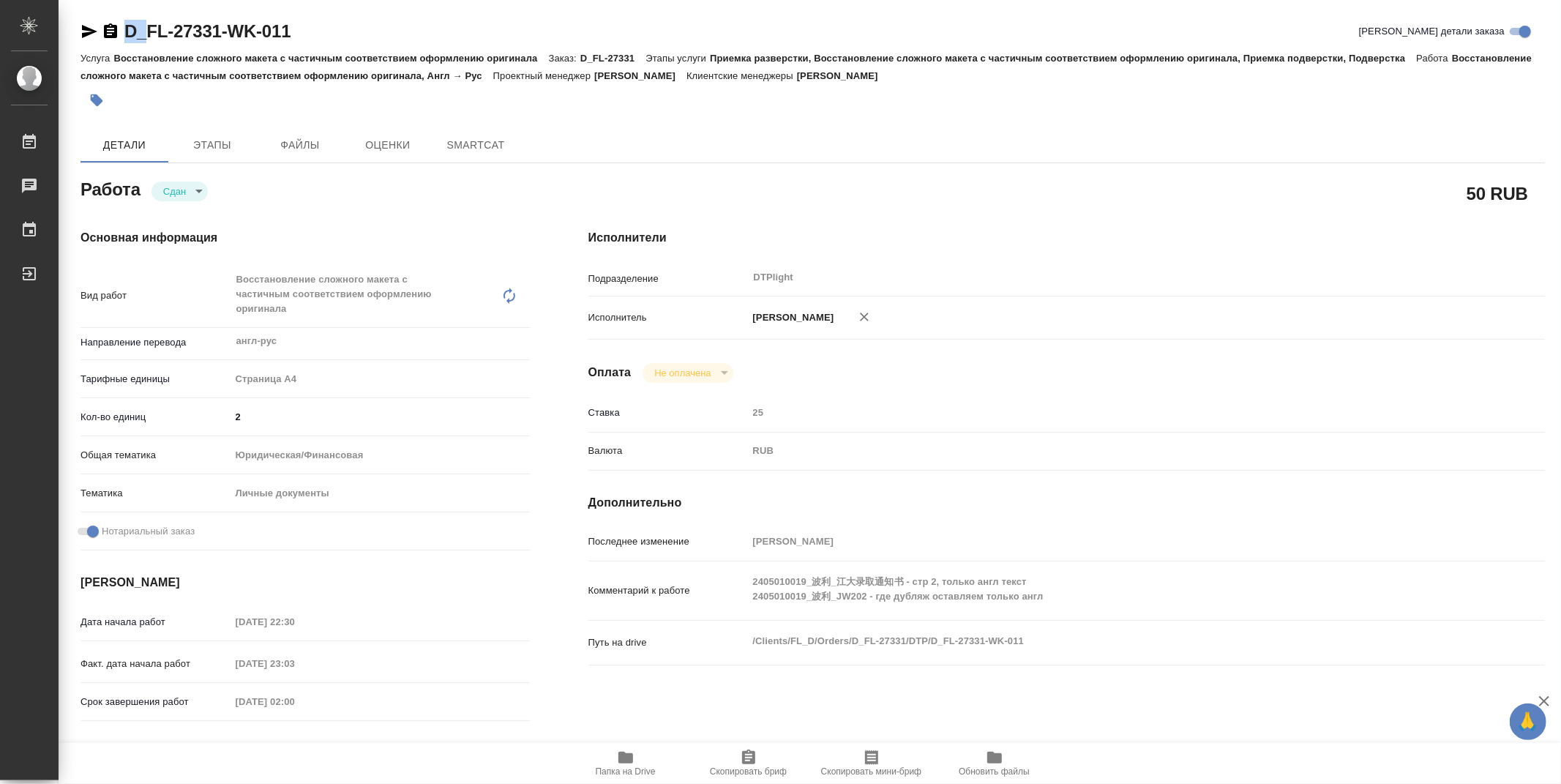
type textarea "x"
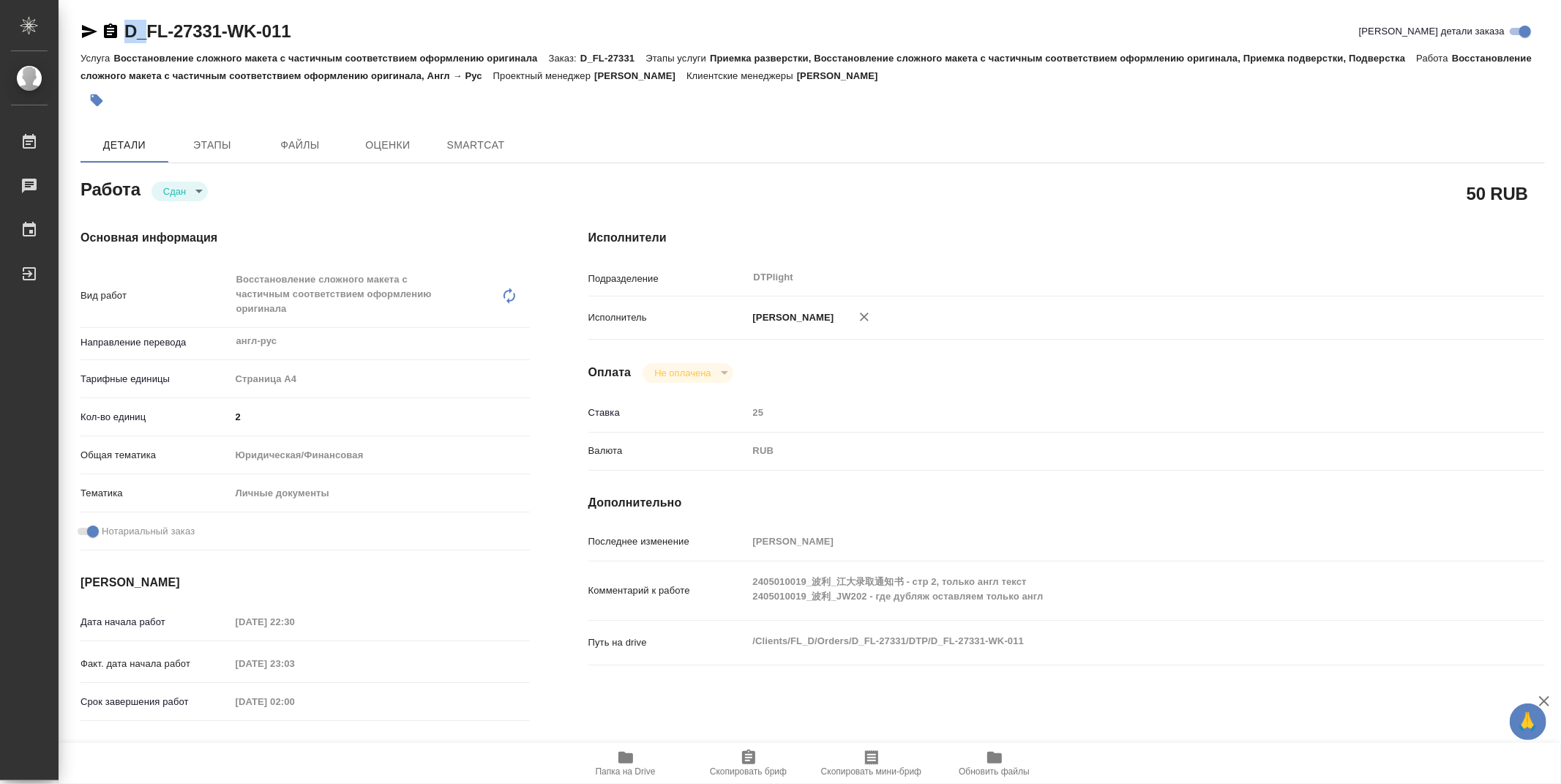
type textarea "x"
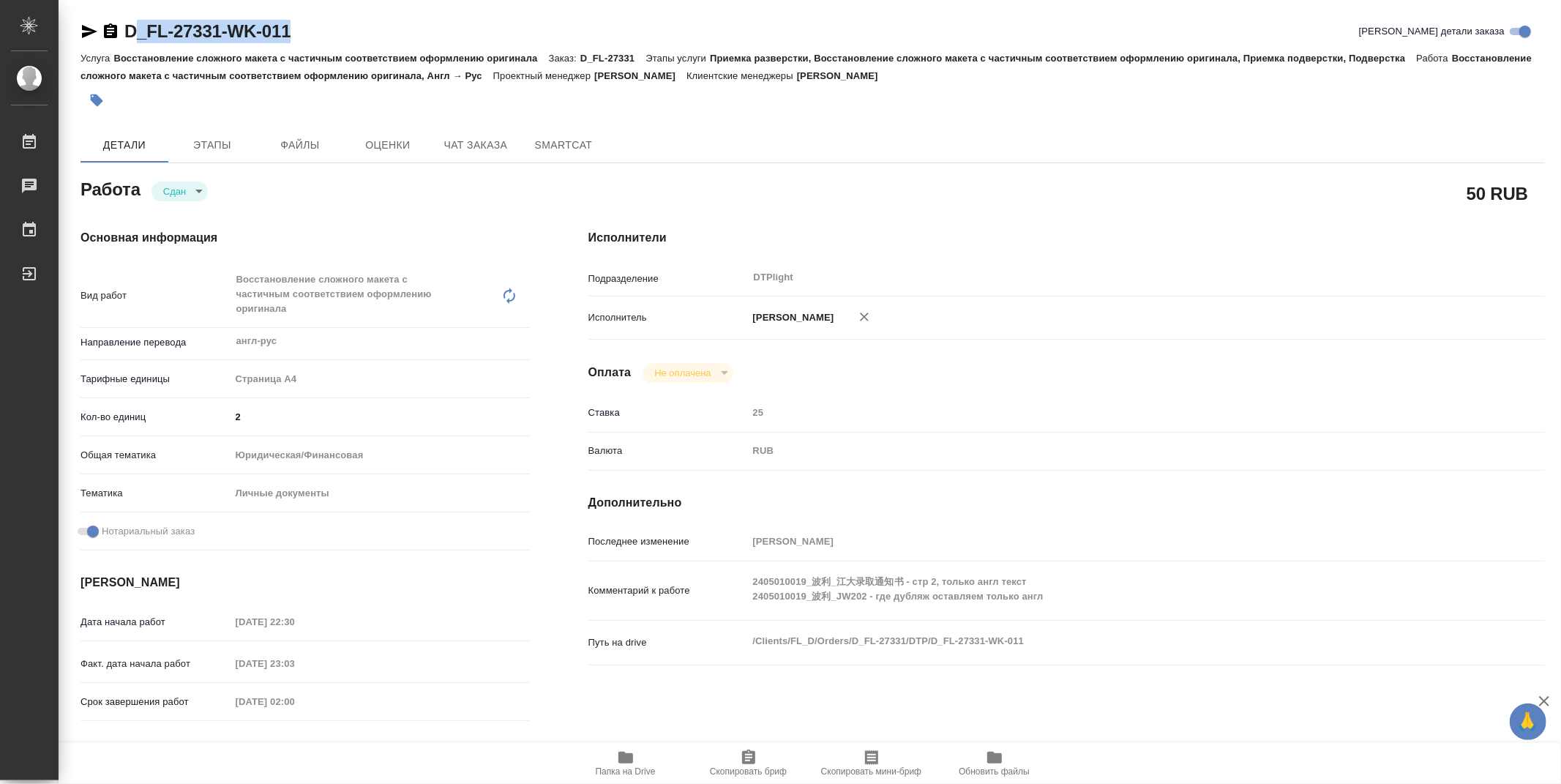
type textarea "x"
drag, startPoint x: 339, startPoint y: 27, endPoint x: 127, endPoint y: 35, distance: 212.2
click at [127, 35] on div "D_FL-27331-WK-011 Кратко детали заказа" at bounding box center [812, 31] width 1465 height 23
type textarea "x"
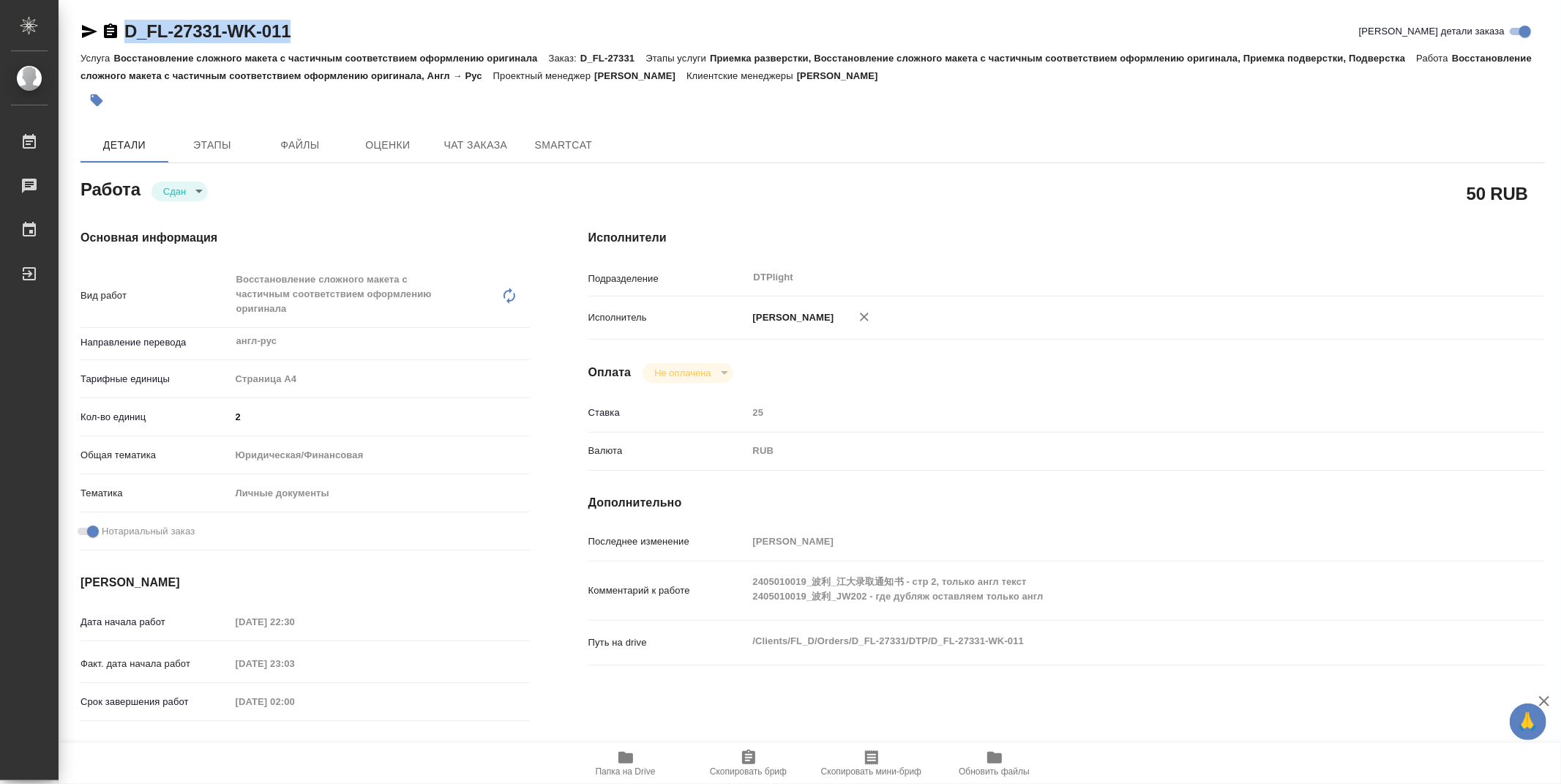
type textarea "x"
copy link "D_FL-27331-WK-011"
